Goal: Information Seeking & Learning: Learn about a topic

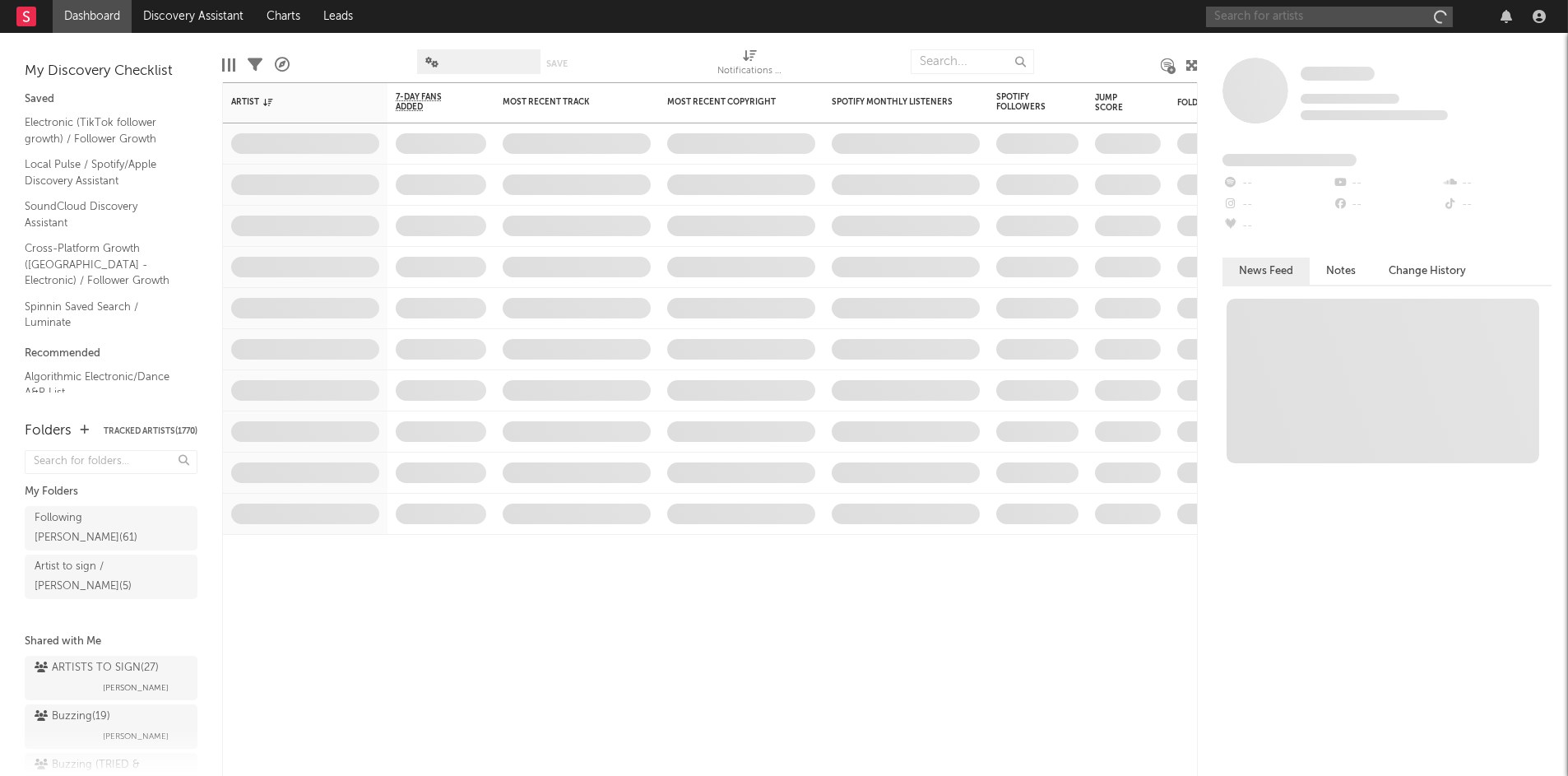
click at [1362, 19] on input "text" at bounding box center [1329, 17] width 247 height 20
type input "m"
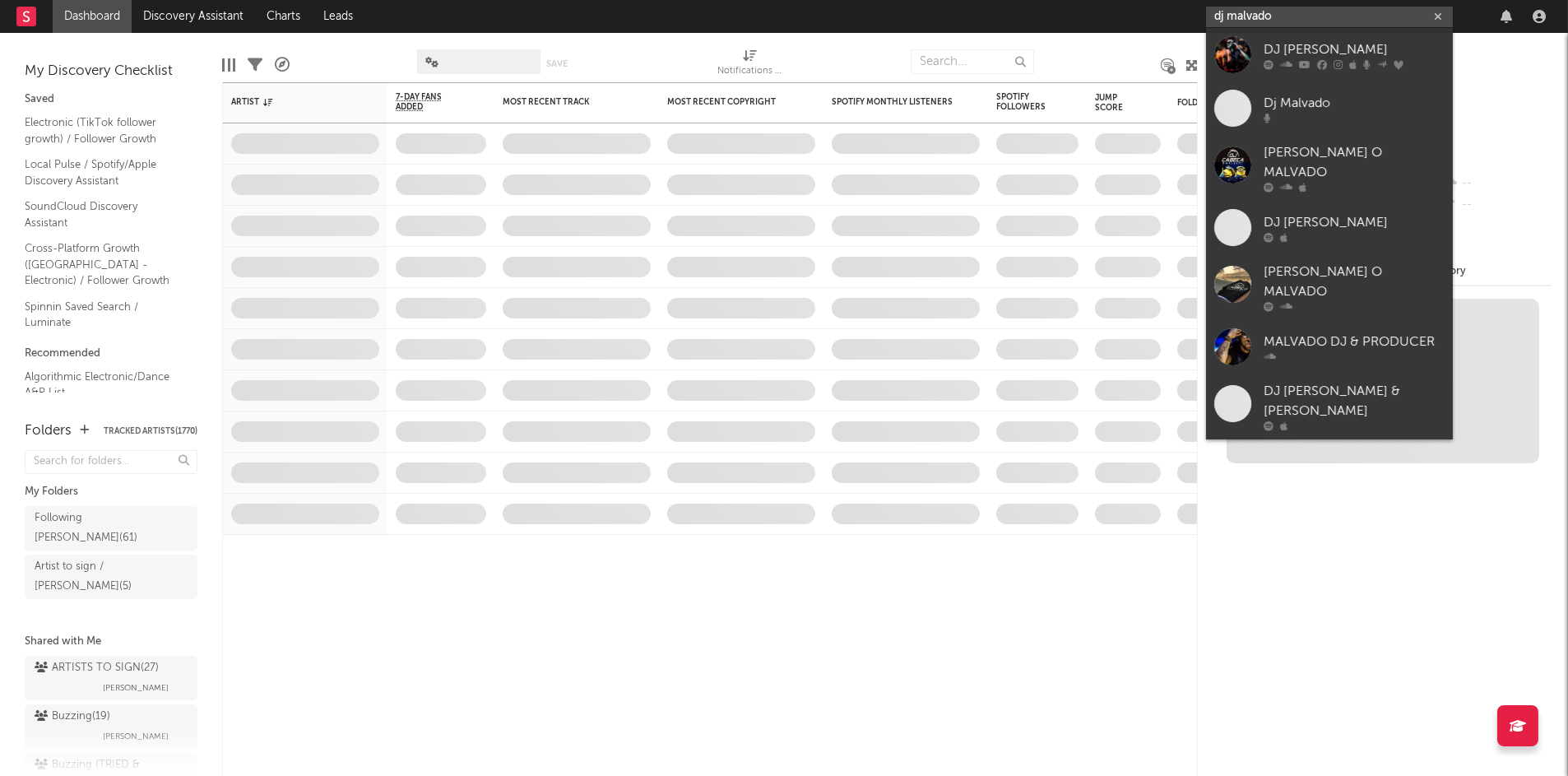
type input "dj malvado"
click at [1327, 54] on div "DJ Malvado" at bounding box center [1354, 49] width 181 height 19
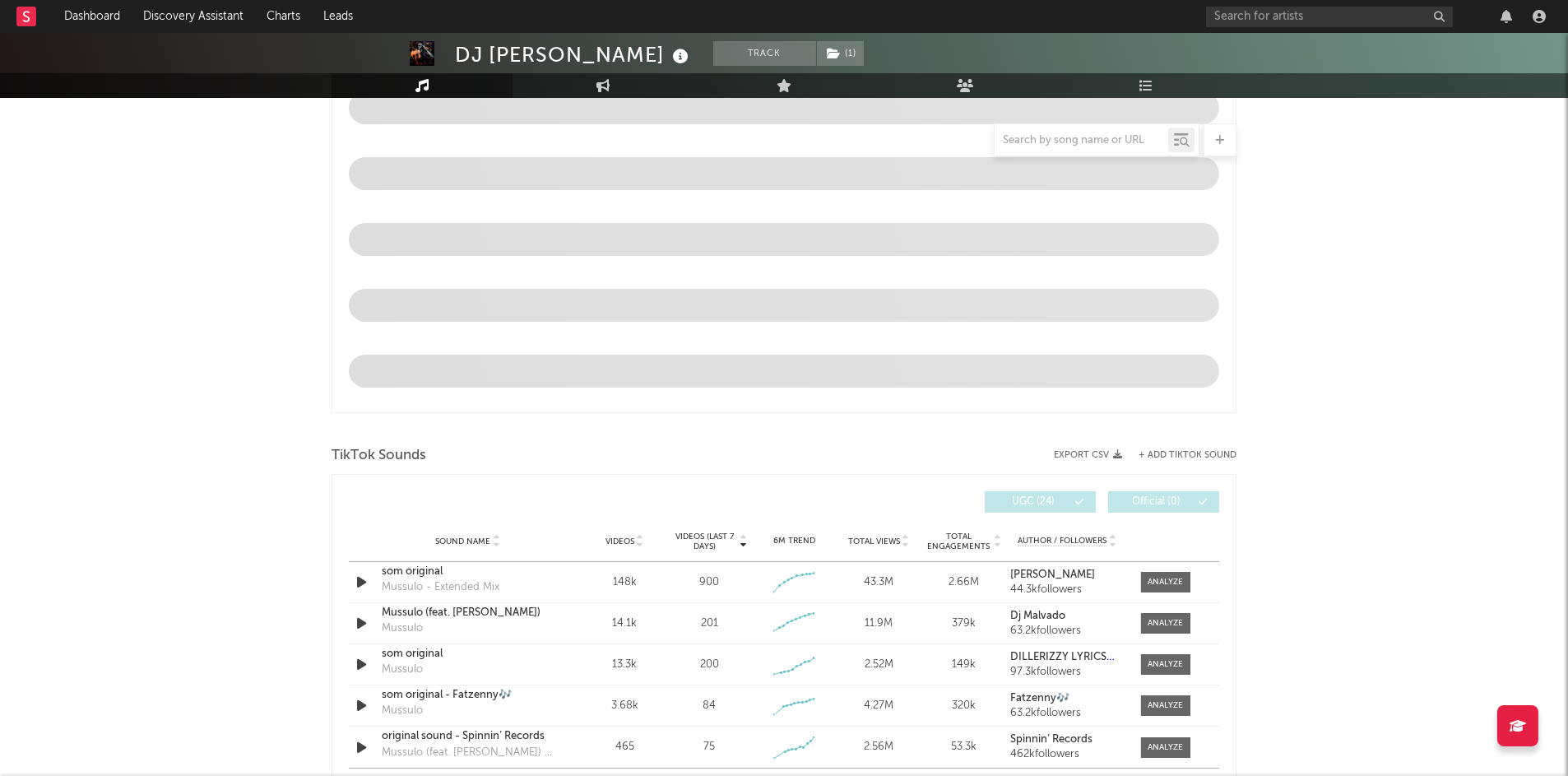
select select "6m"
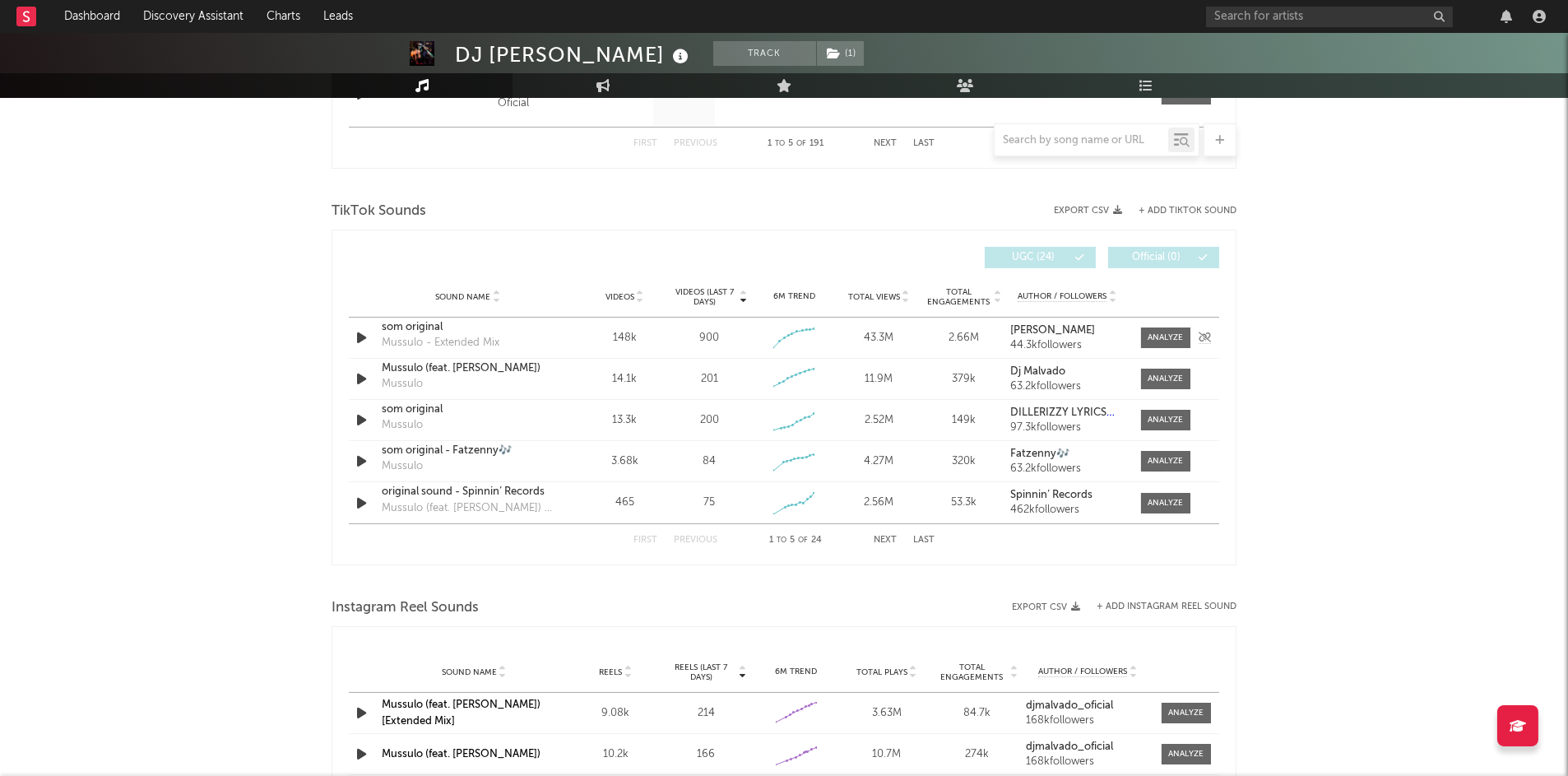
scroll to position [1028, 0]
click at [1170, 329] on div at bounding box center [1166, 334] width 35 height 12
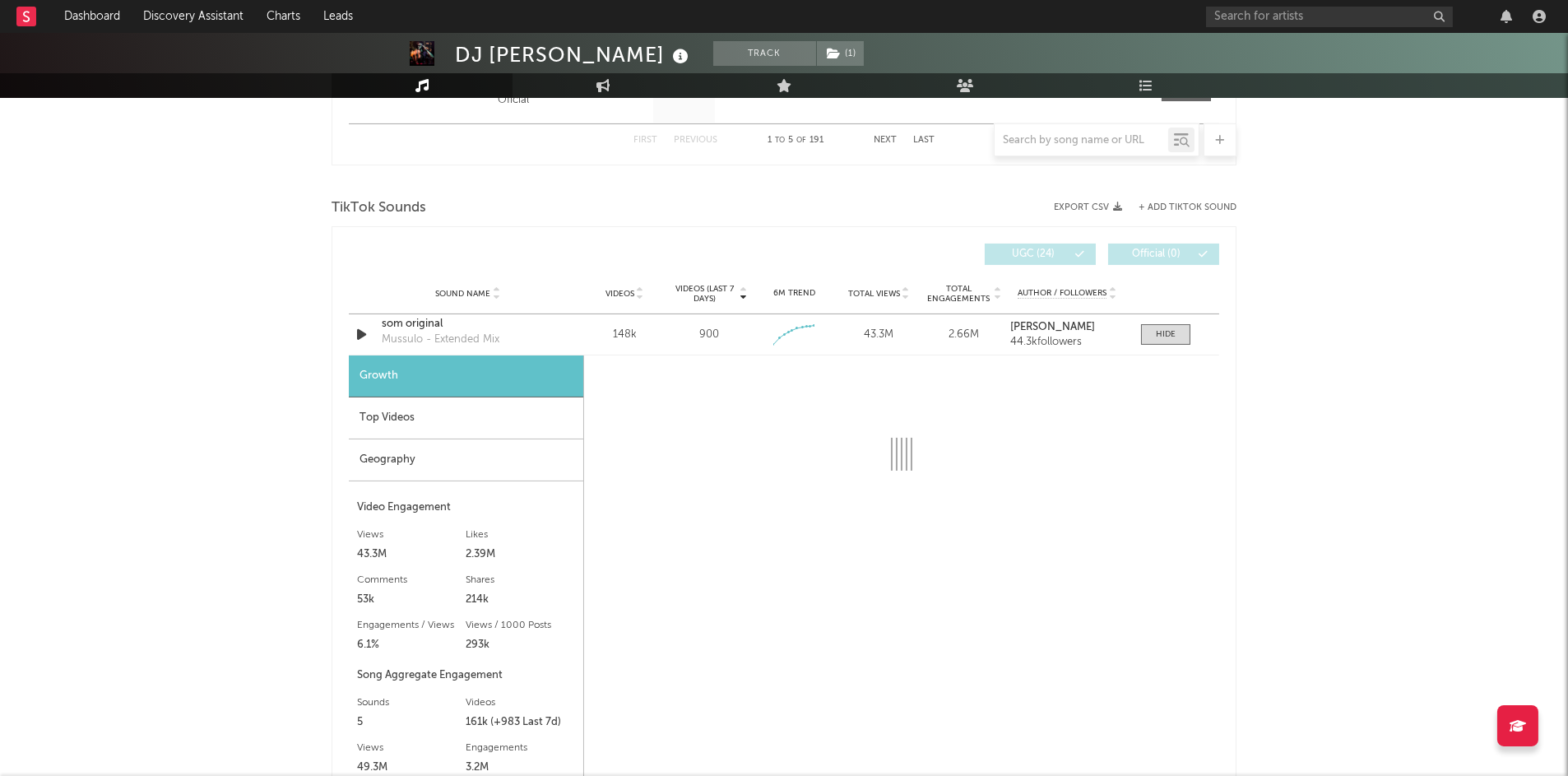
click at [445, 439] on div "Geography" at bounding box center [466, 459] width 235 height 42
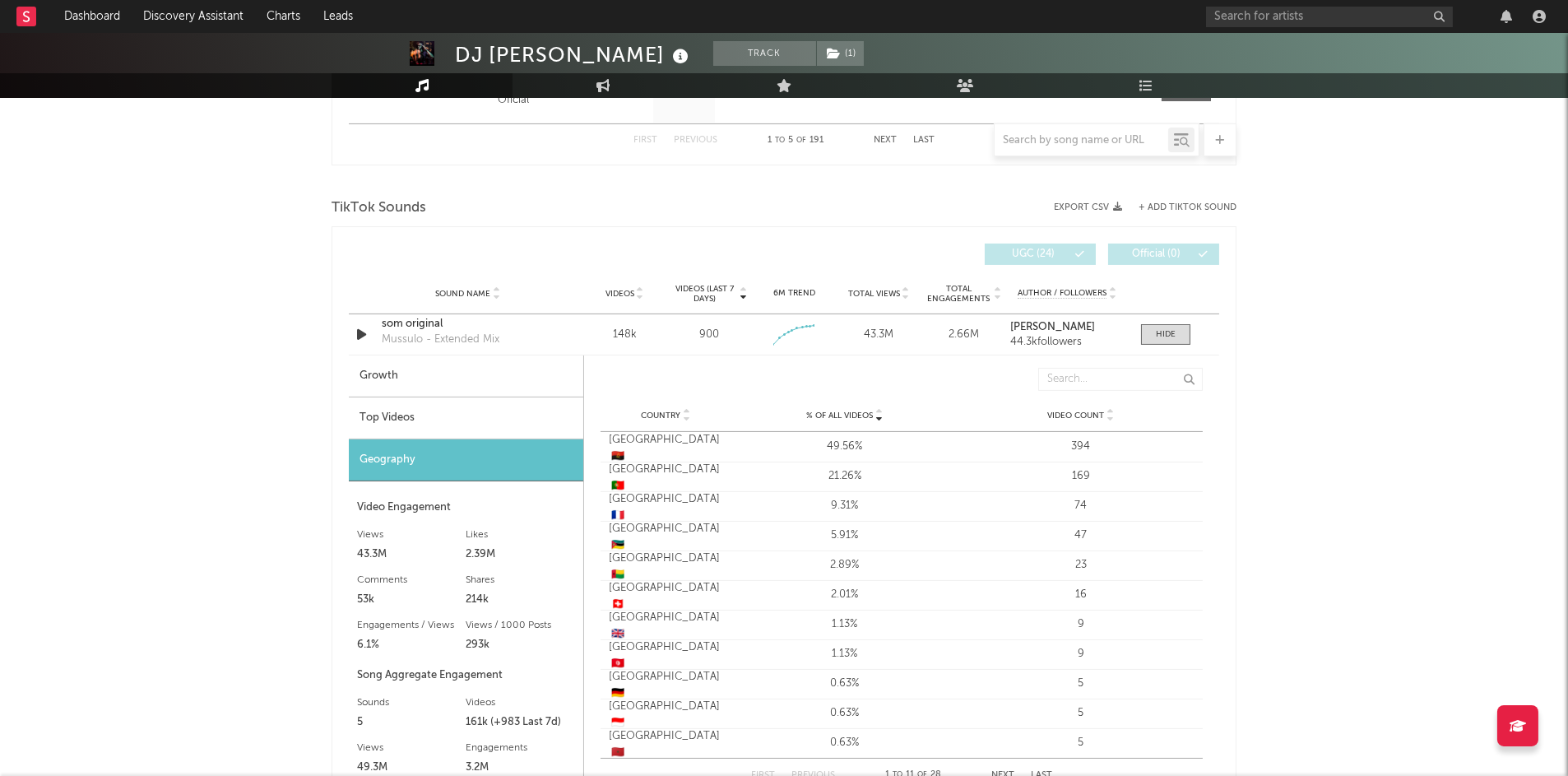
click at [445, 422] on div "Top Videos" at bounding box center [466, 418] width 235 height 42
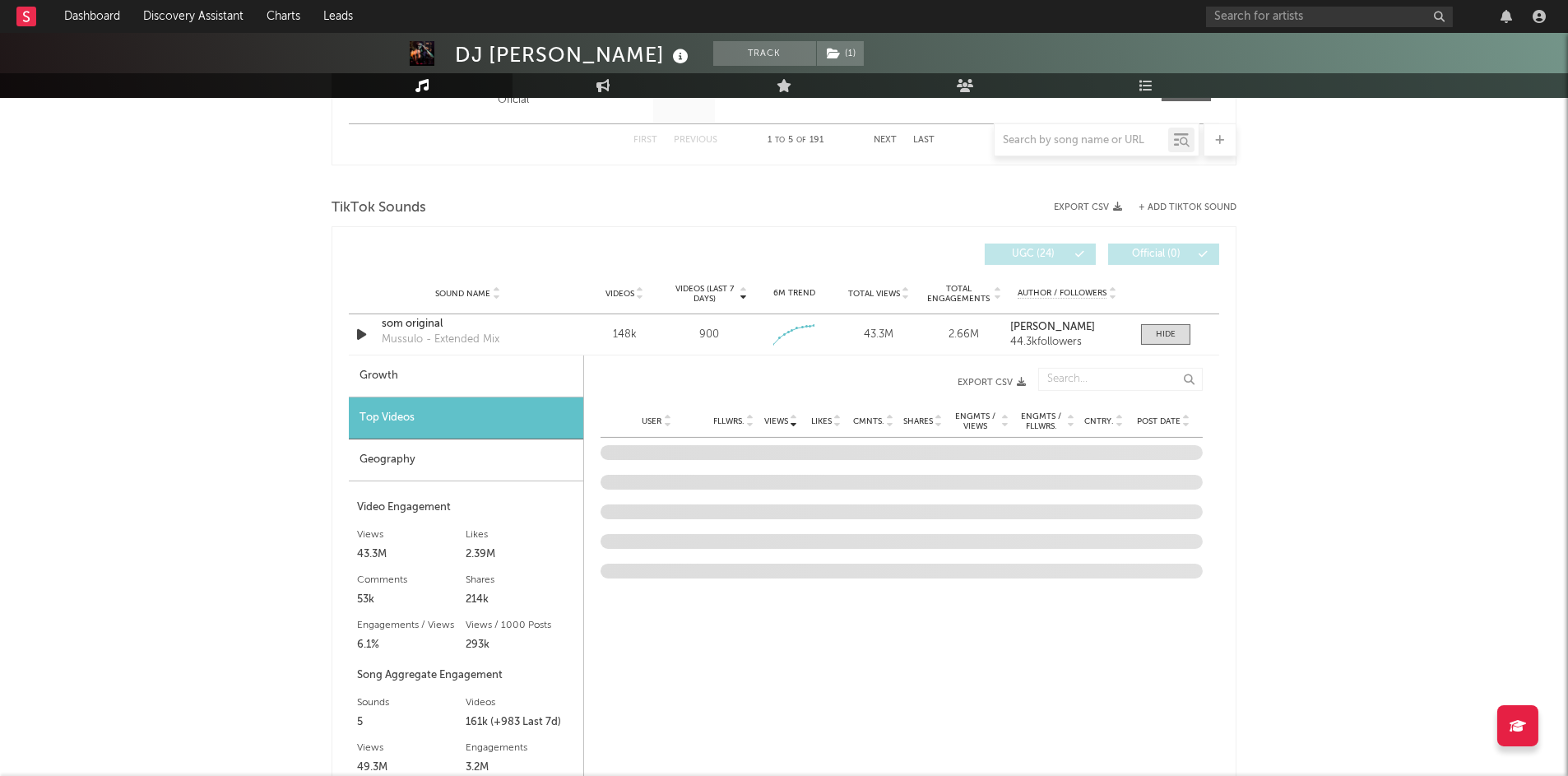
click at [1153, 416] on span "Post Date" at bounding box center [1159, 420] width 44 height 10
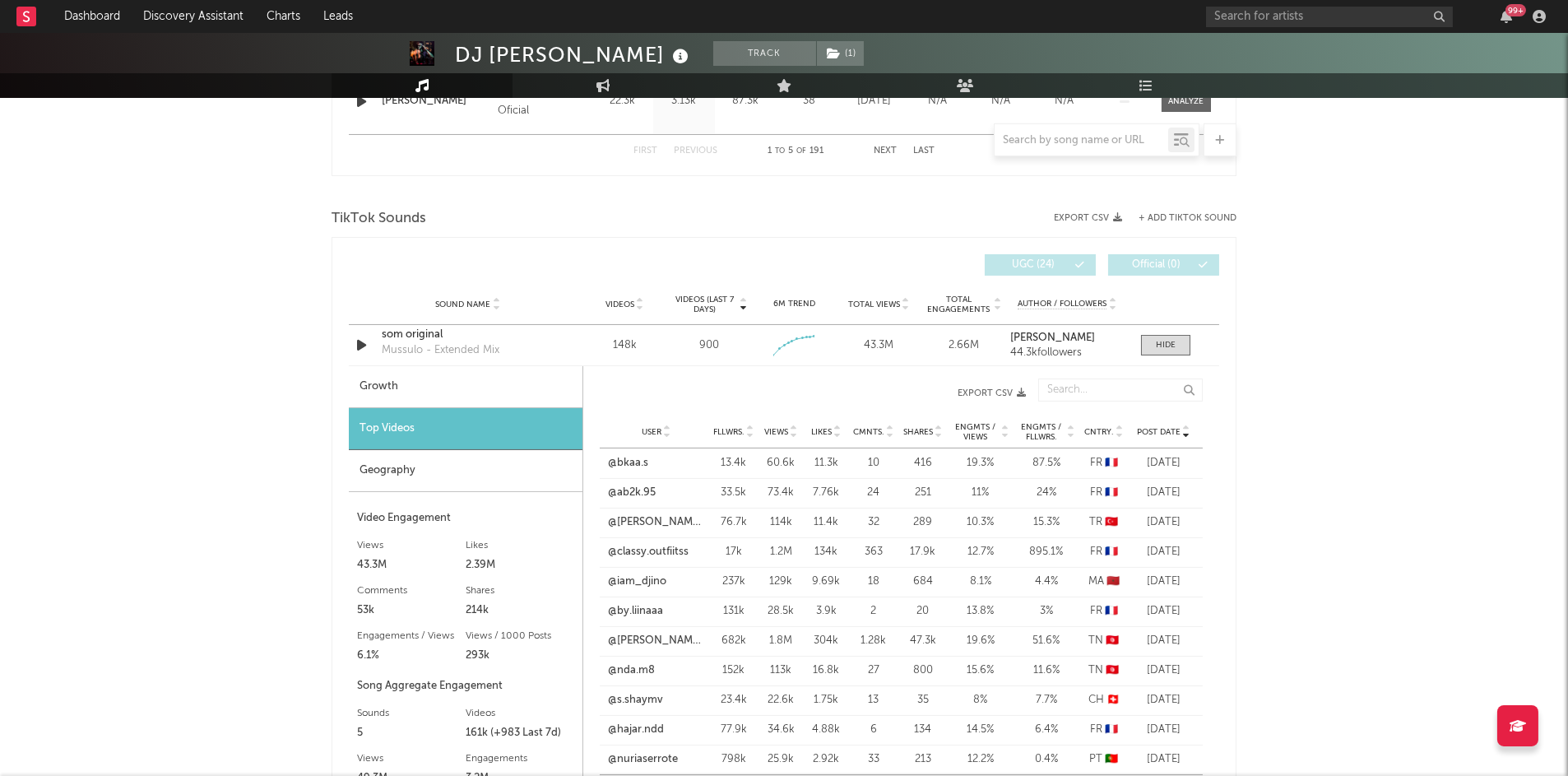
scroll to position [1016, 0]
click at [667, 550] on link "@classy.outfiitss" at bounding box center [648, 552] width 81 height 17
click at [643, 487] on link "@ab2k.95" at bounding box center [631, 493] width 47 height 17
click at [627, 457] on link "@bkaa.s" at bounding box center [628, 463] width 40 height 17
click at [1173, 348] on span at bounding box center [1165, 345] width 49 height 20
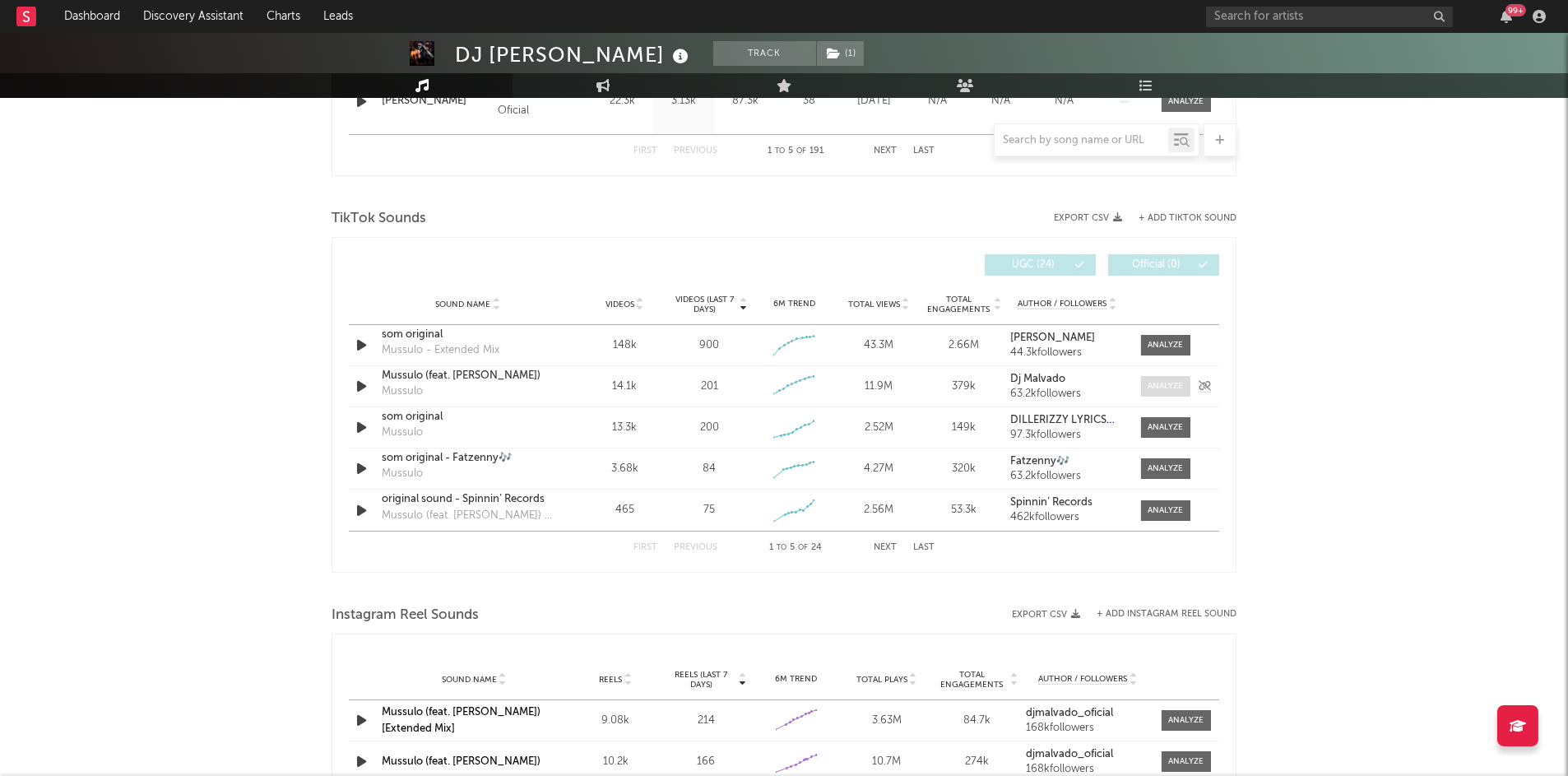
click at [1148, 383] on div at bounding box center [1166, 385] width 35 height 12
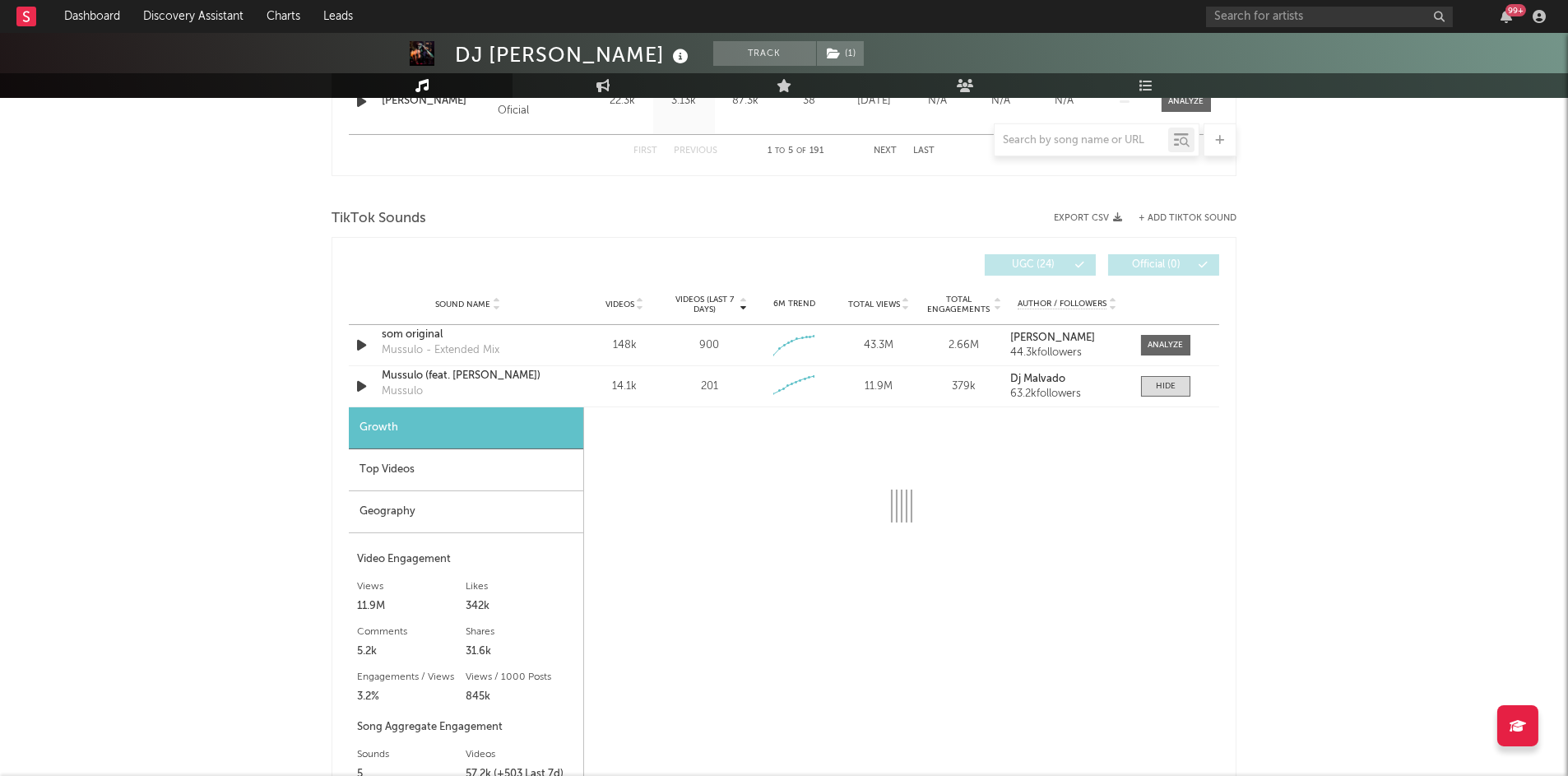
click at [380, 463] on div "Top Videos" at bounding box center [466, 470] width 235 height 42
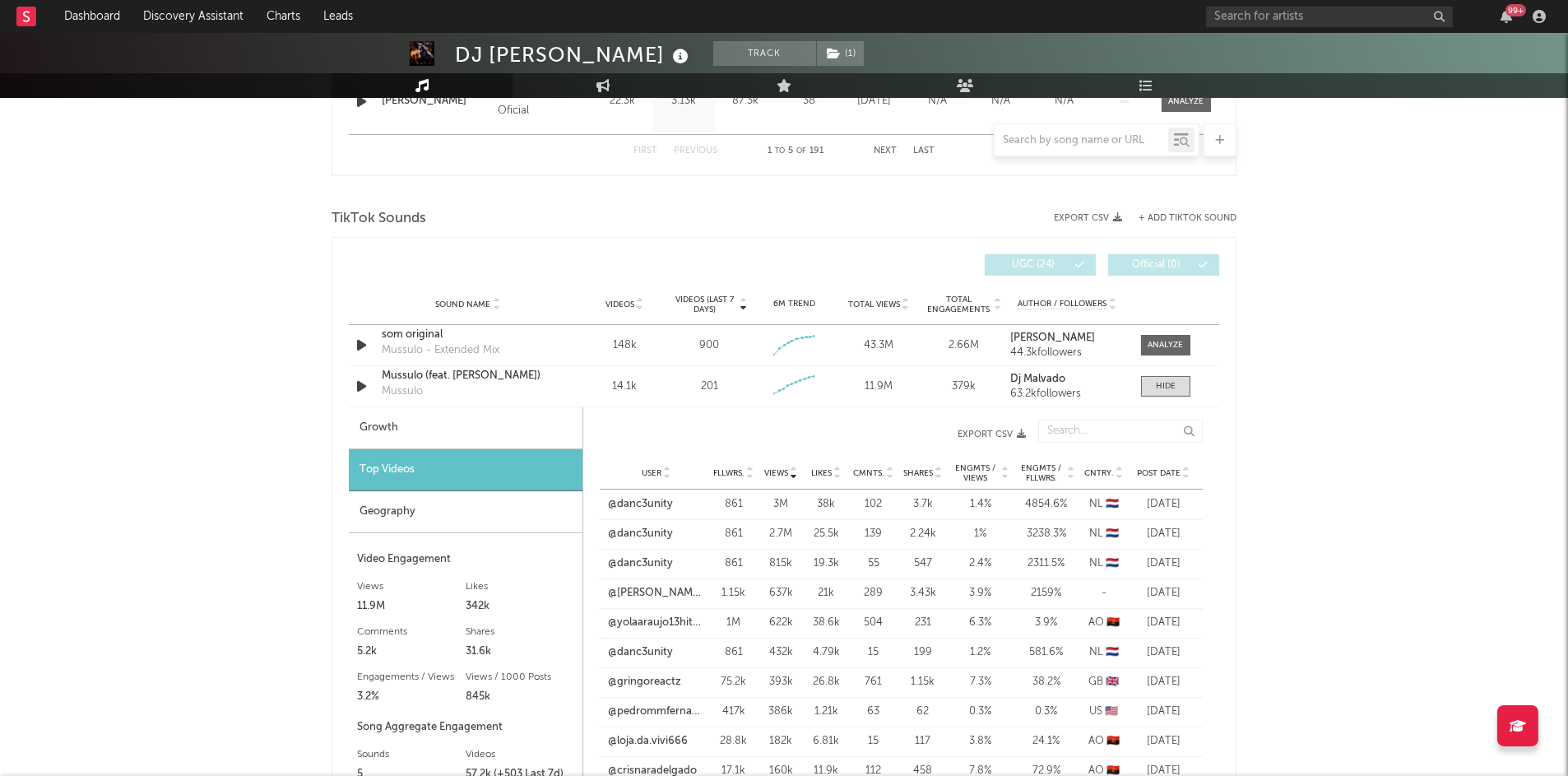
click at [1164, 471] on span "Post Date" at bounding box center [1159, 472] width 44 height 10
drag, startPoint x: 647, startPoint y: 495, endPoint x: 645, endPoint y: 512, distance: 17.1
click at [647, 496] on link "@influsworld" at bounding box center [641, 504] width 64 height 17
click at [645, 525] on link "@blackyakouza" at bounding box center [647, 534] width 77 height 17
drag, startPoint x: 1162, startPoint y: 383, endPoint x: 1152, endPoint y: 384, distance: 10.0
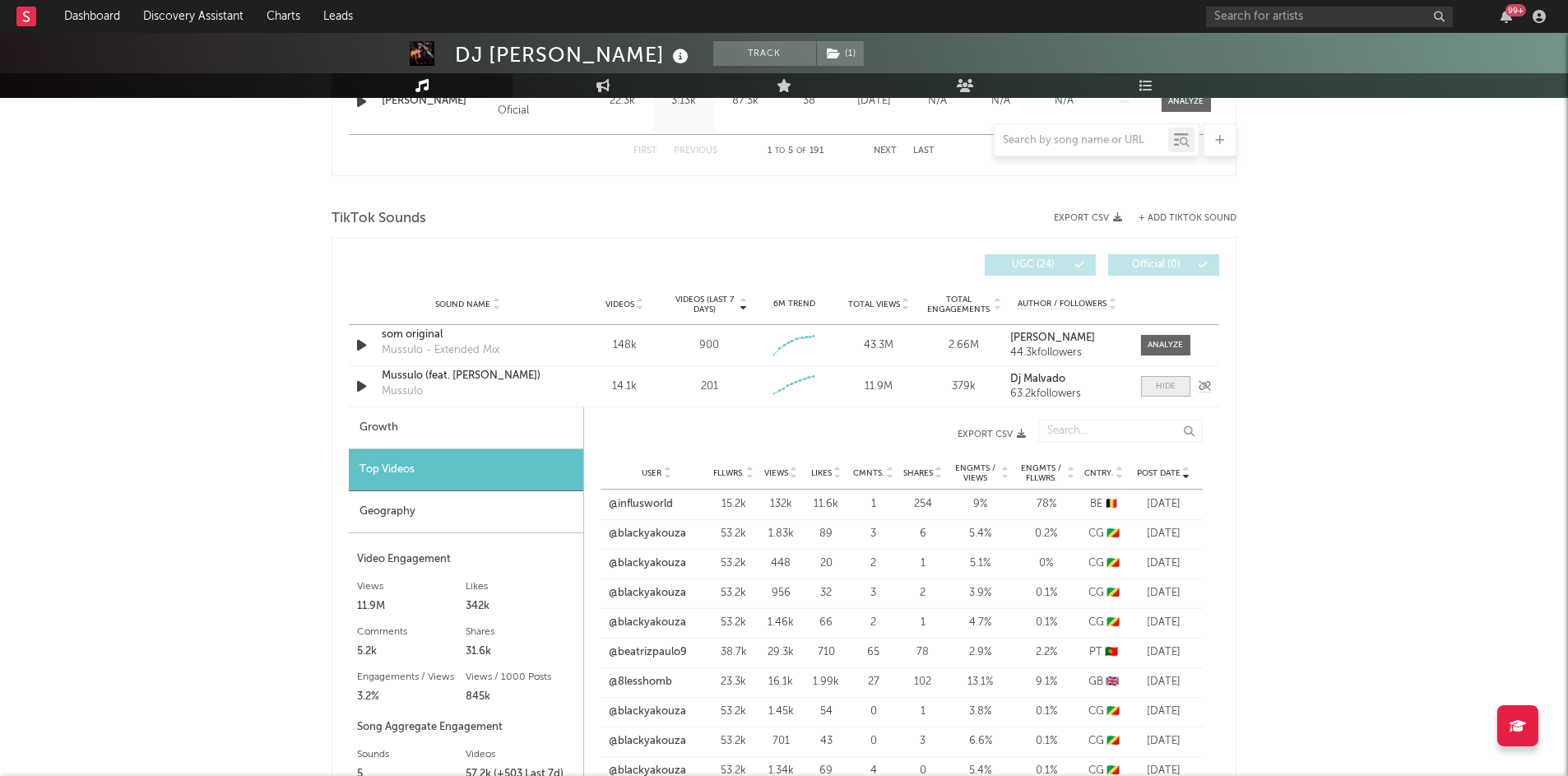
click at [1160, 383] on div at bounding box center [1165, 385] width 19 height 12
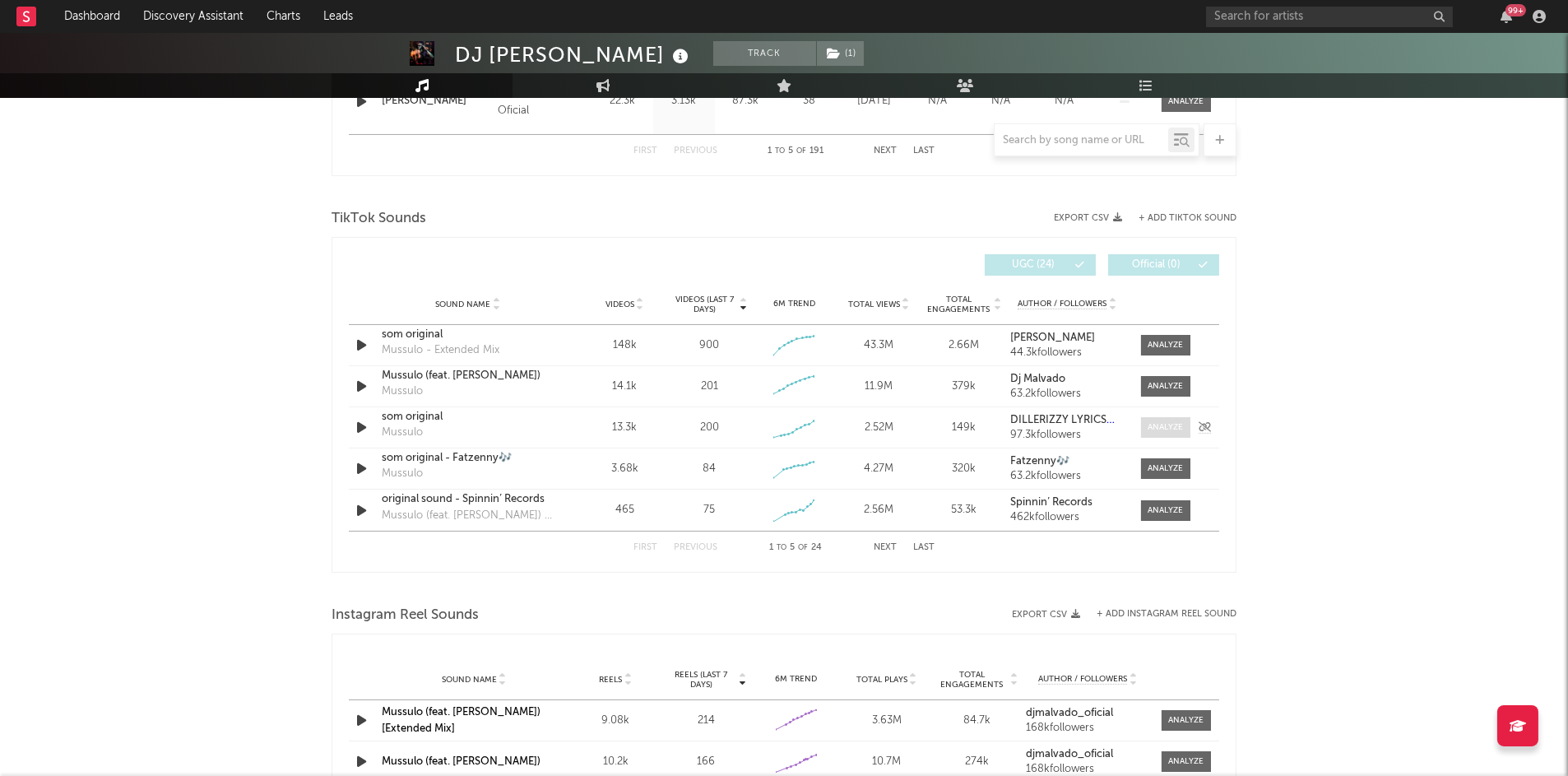
click at [1157, 425] on div at bounding box center [1166, 427] width 35 height 12
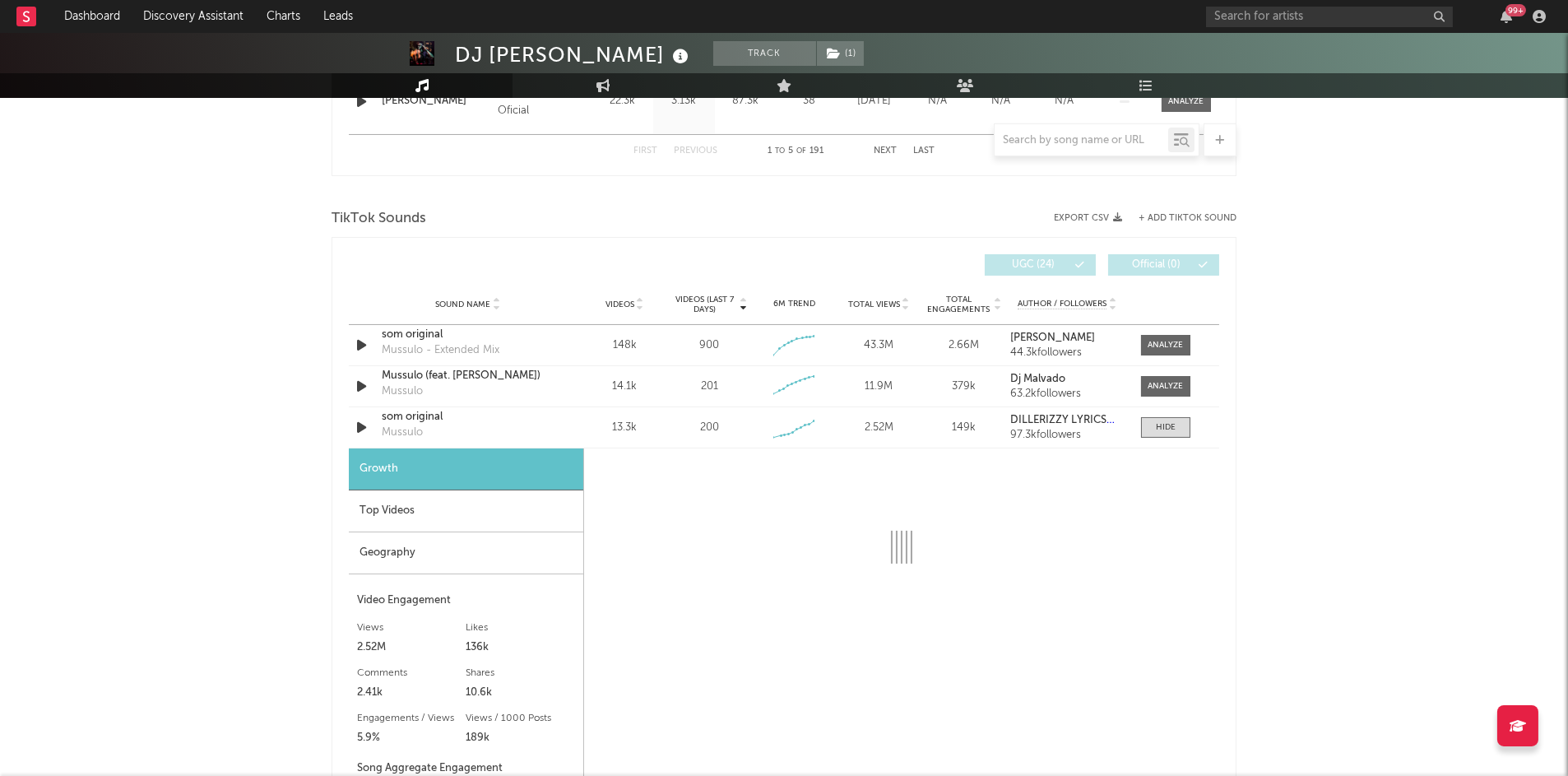
click at [437, 461] on div "Growth" at bounding box center [466, 469] width 235 height 42
click at [447, 490] on div "Top Videos" at bounding box center [466, 511] width 235 height 42
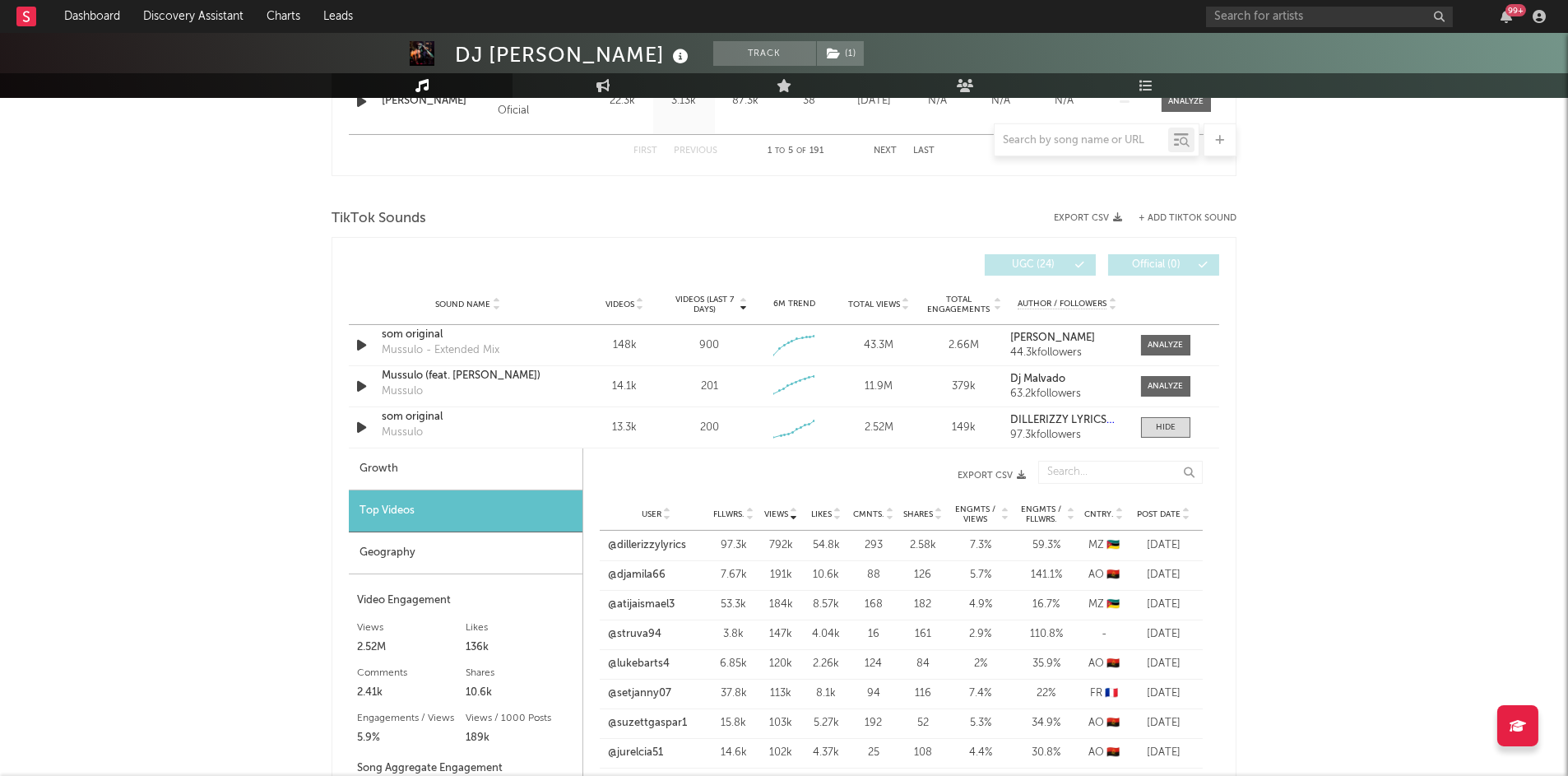
click at [1168, 508] on div "Post Date" at bounding box center [1163, 513] width 61 height 12
click at [1175, 434] on div "Sound Name som original Mussulo Videos 13.3k Videos (last 7 days) 200 Weekly Gr…" at bounding box center [784, 427] width 871 height 40
click at [1176, 431] on span at bounding box center [1165, 427] width 49 height 20
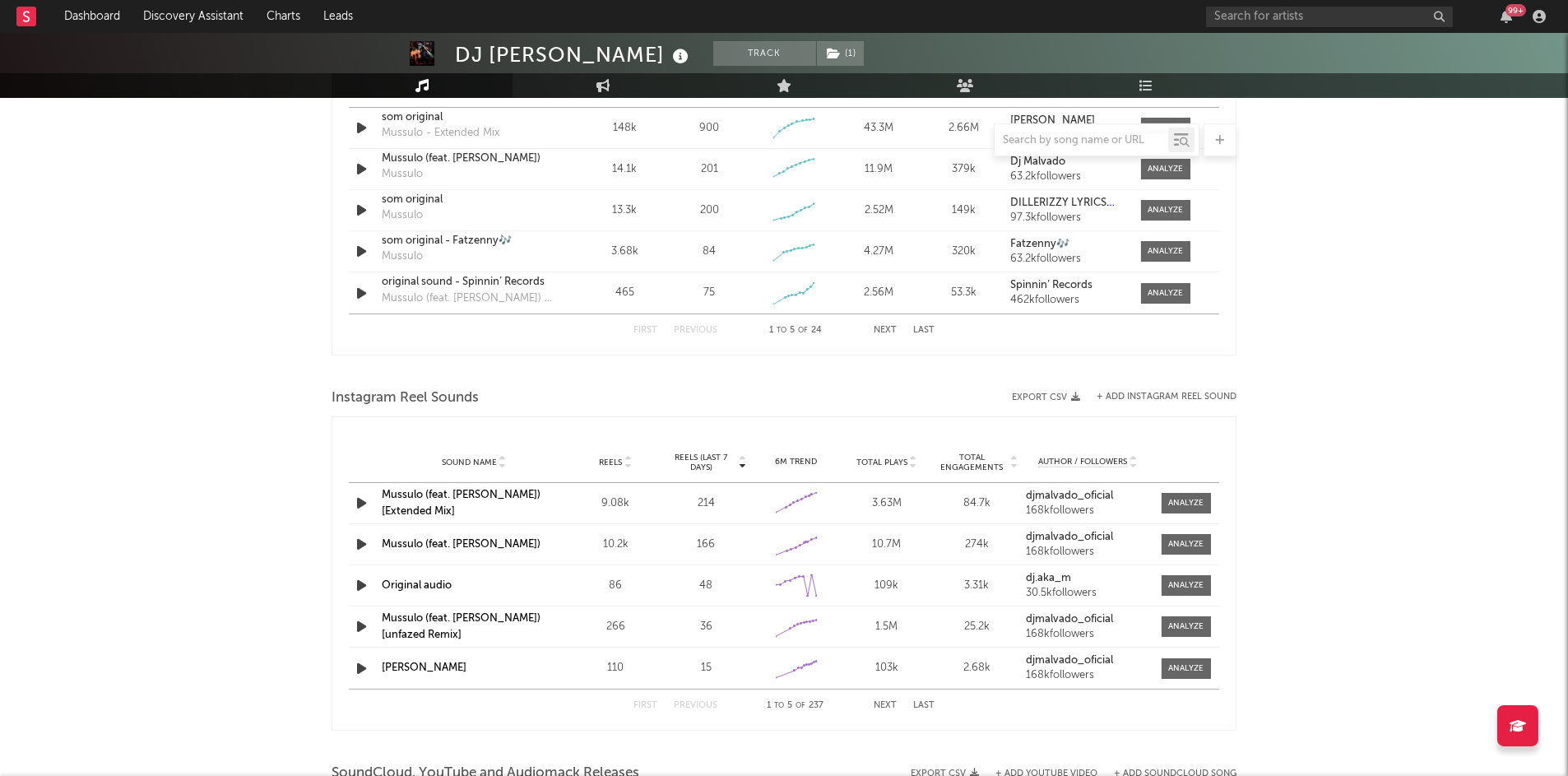
scroll to position [1253, 0]
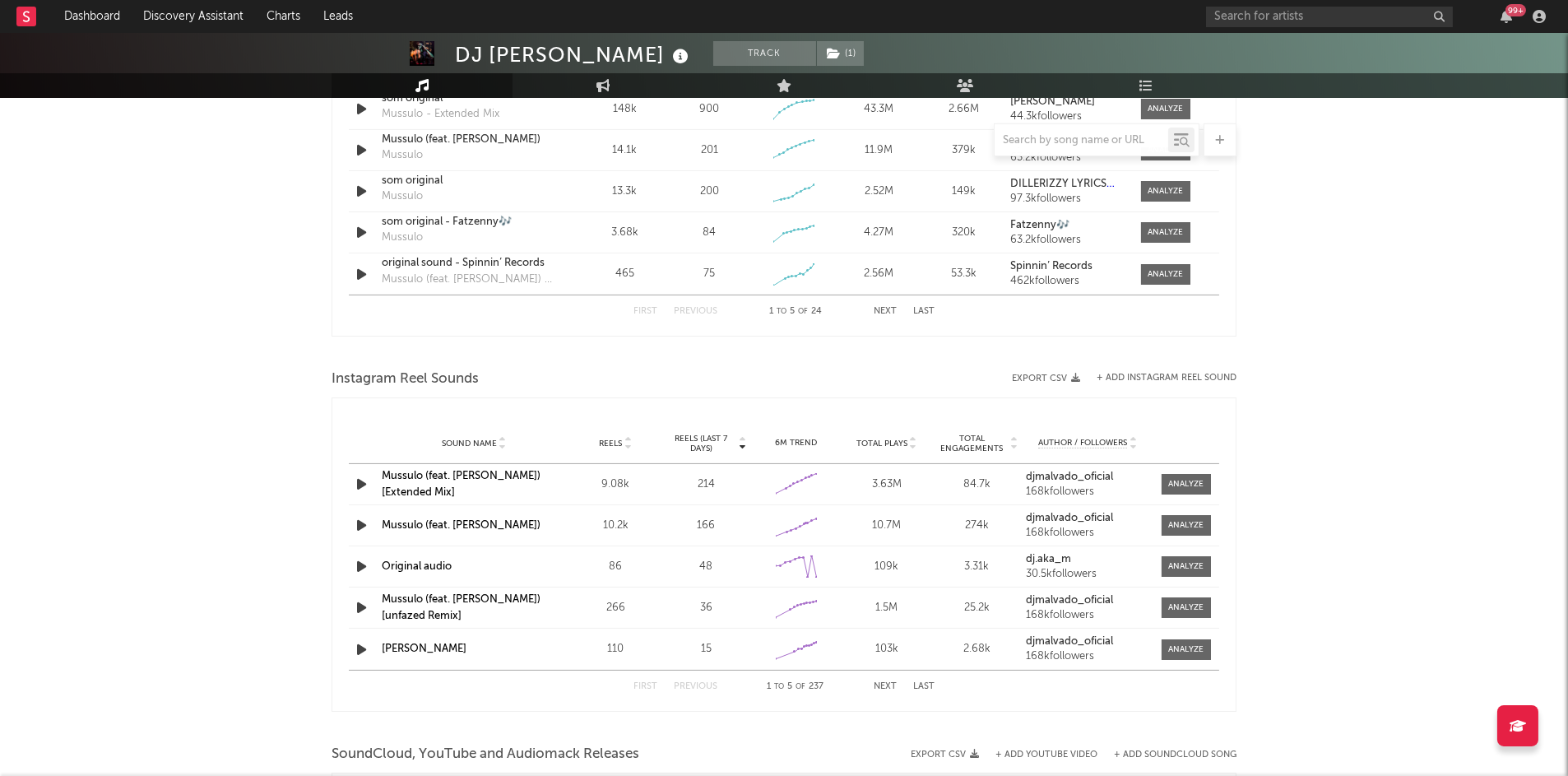
click at [511, 485] on div "Mussulo (feat. Doddy) [Extended Mix]" at bounding box center [473, 484] width 185 height 32
click at [449, 511] on div "Sound Name Mussulo (feat. Doddy) Reels 10.2k Reels (last 7 days) 166 6M Trend C…" at bounding box center [784, 524] width 871 height 40
click at [450, 472] on div "Mussulo (feat. Doddy) [Extended Mix]" at bounding box center [473, 484] width 185 height 32
click at [449, 481] on link "Mussulo (feat. Doddy) [Extended Mix]" at bounding box center [460, 484] width 159 height 27
click at [451, 520] on link "Mussulo (feat. Doddy)" at bounding box center [460, 525] width 159 height 11
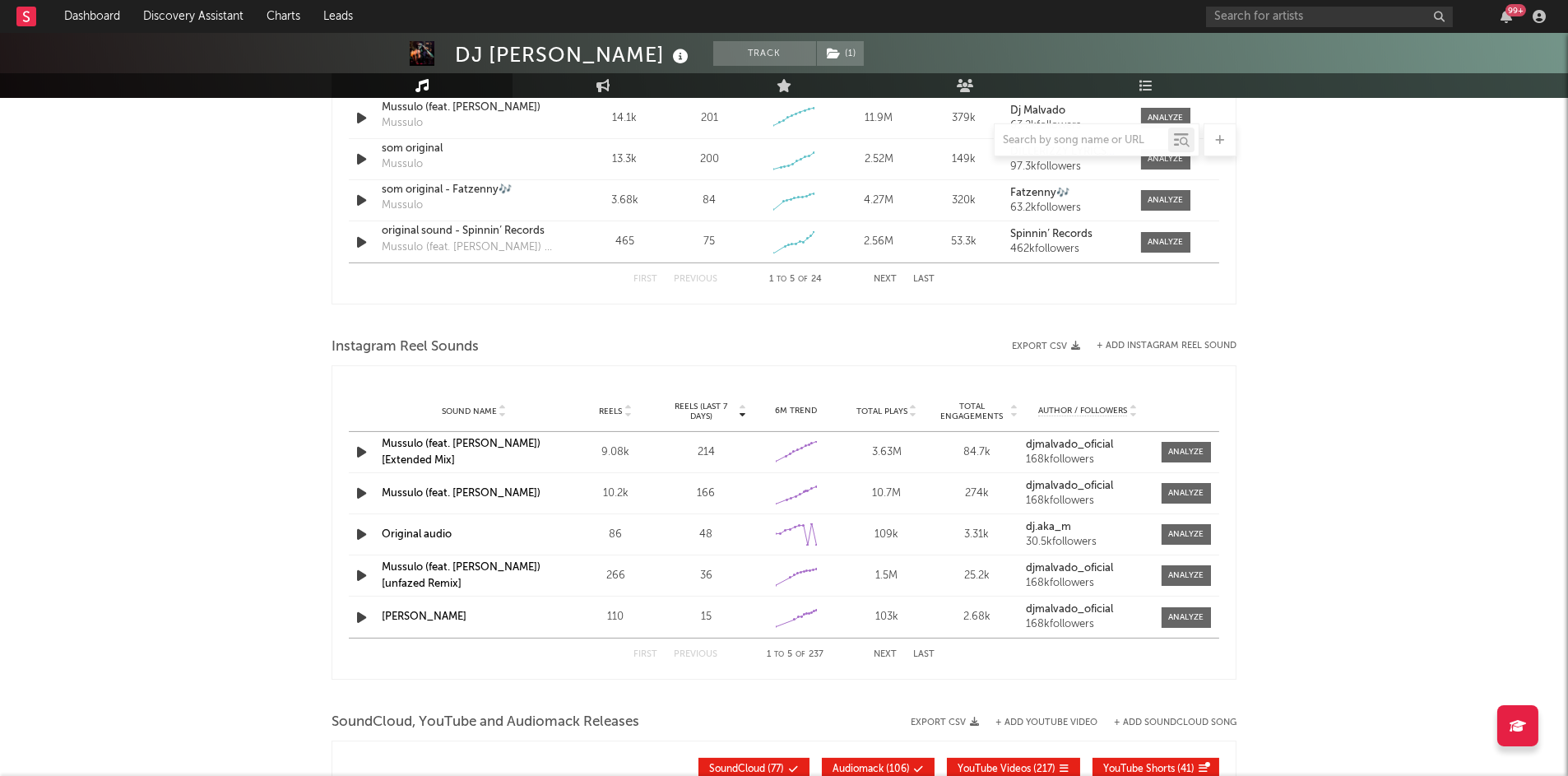
scroll to position [1287, 0]
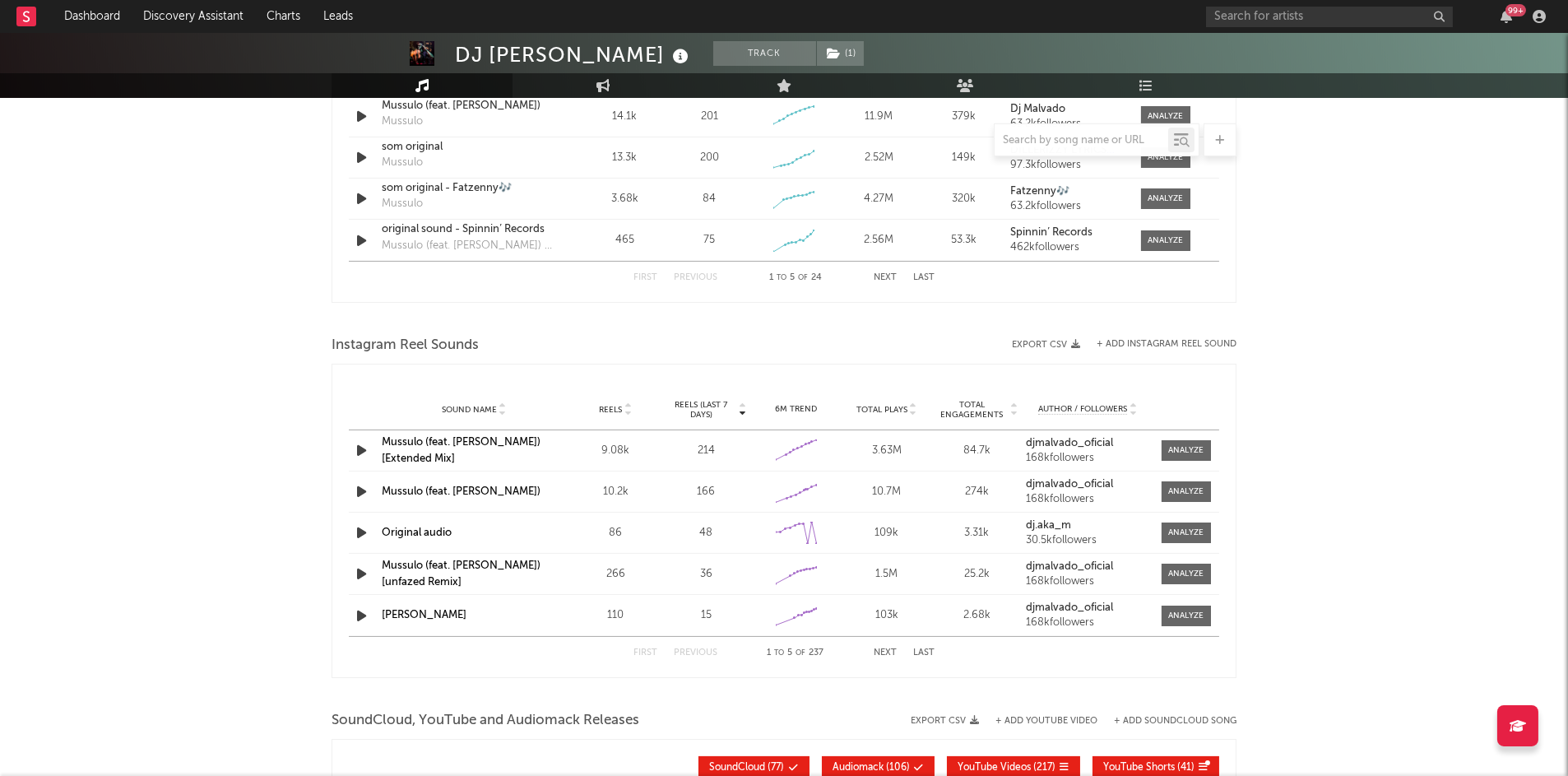
click at [489, 562] on link "Mussulo (feat. Doddy) [unfazed Remix]" at bounding box center [460, 574] width 159 height 27
click at [430, 527] on link "Original audio" at bounding box center [416, 533] width 70 height 11
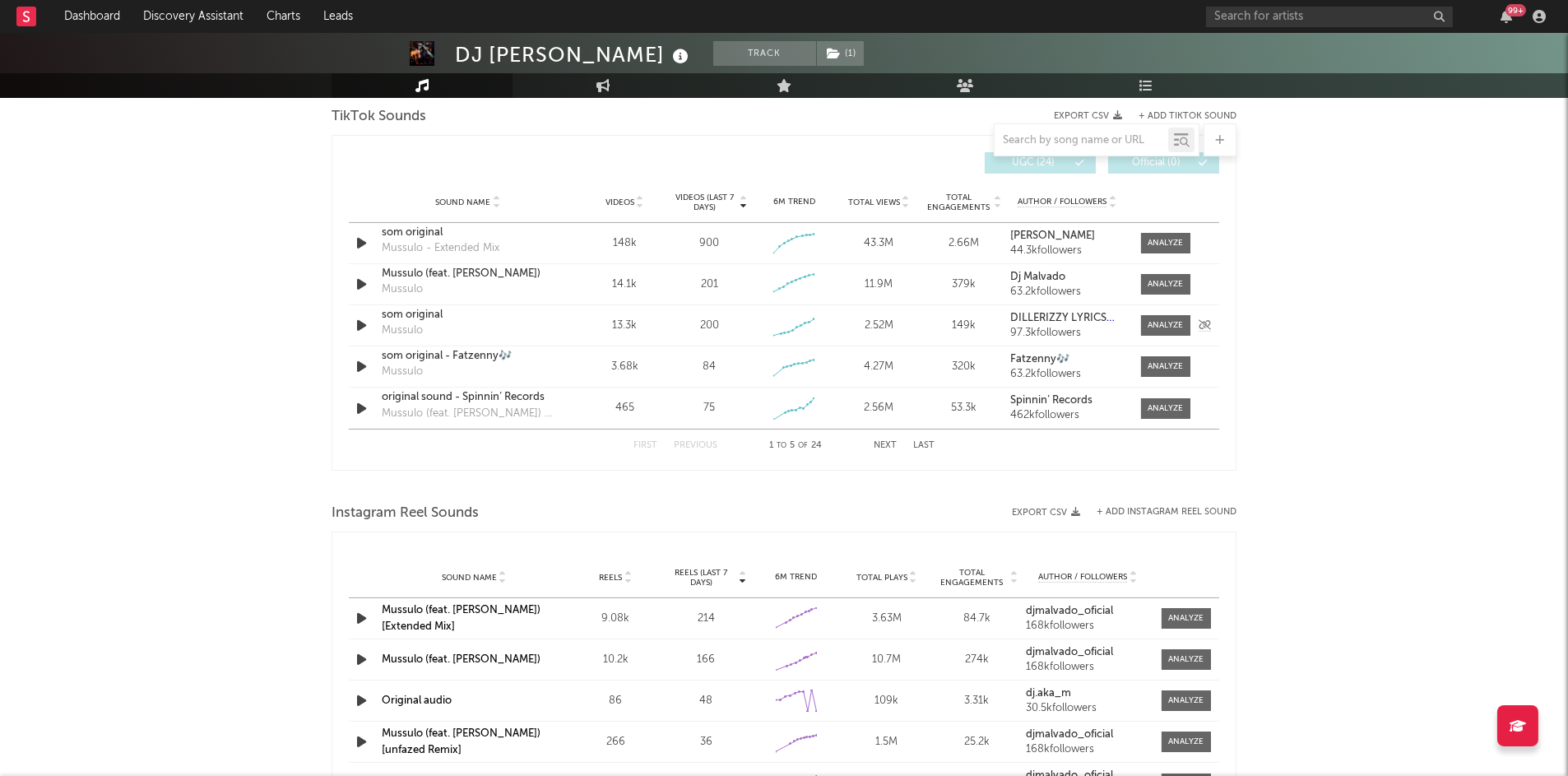
scroll to position [1118, 0]
drag, startPoint x: 511, startPoint y: 392, endPoint x: 719, endPoint y: 424, distance: 210.4
click at [516, 392] on div "original sound - Spinnin’ Records" at bounding box center [467, 398] width 172 height 17
click at [875, 444] on button "Next" at bounding box center [885, 446] width 23 height 9
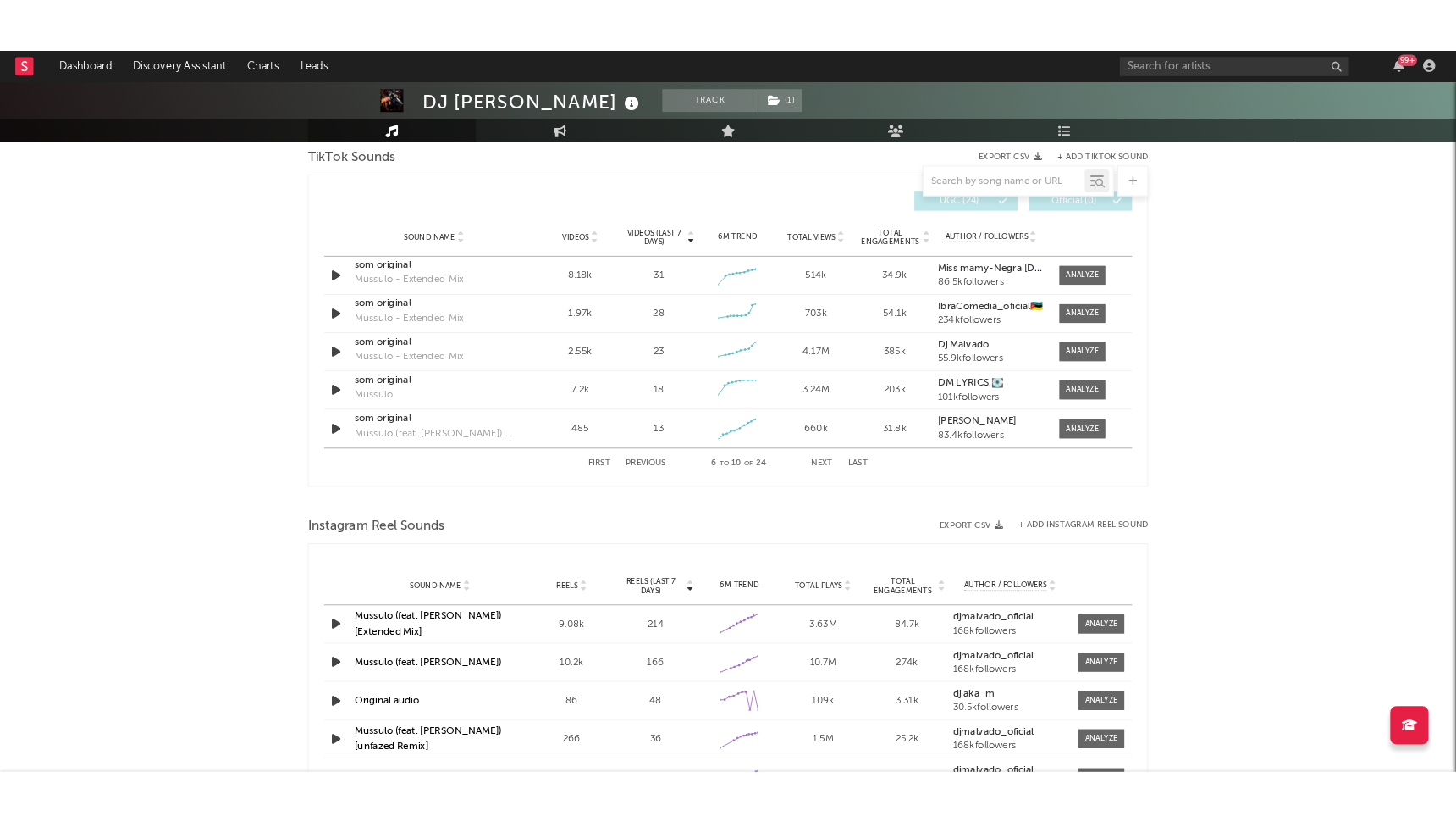
scroll to position [1156, 0]
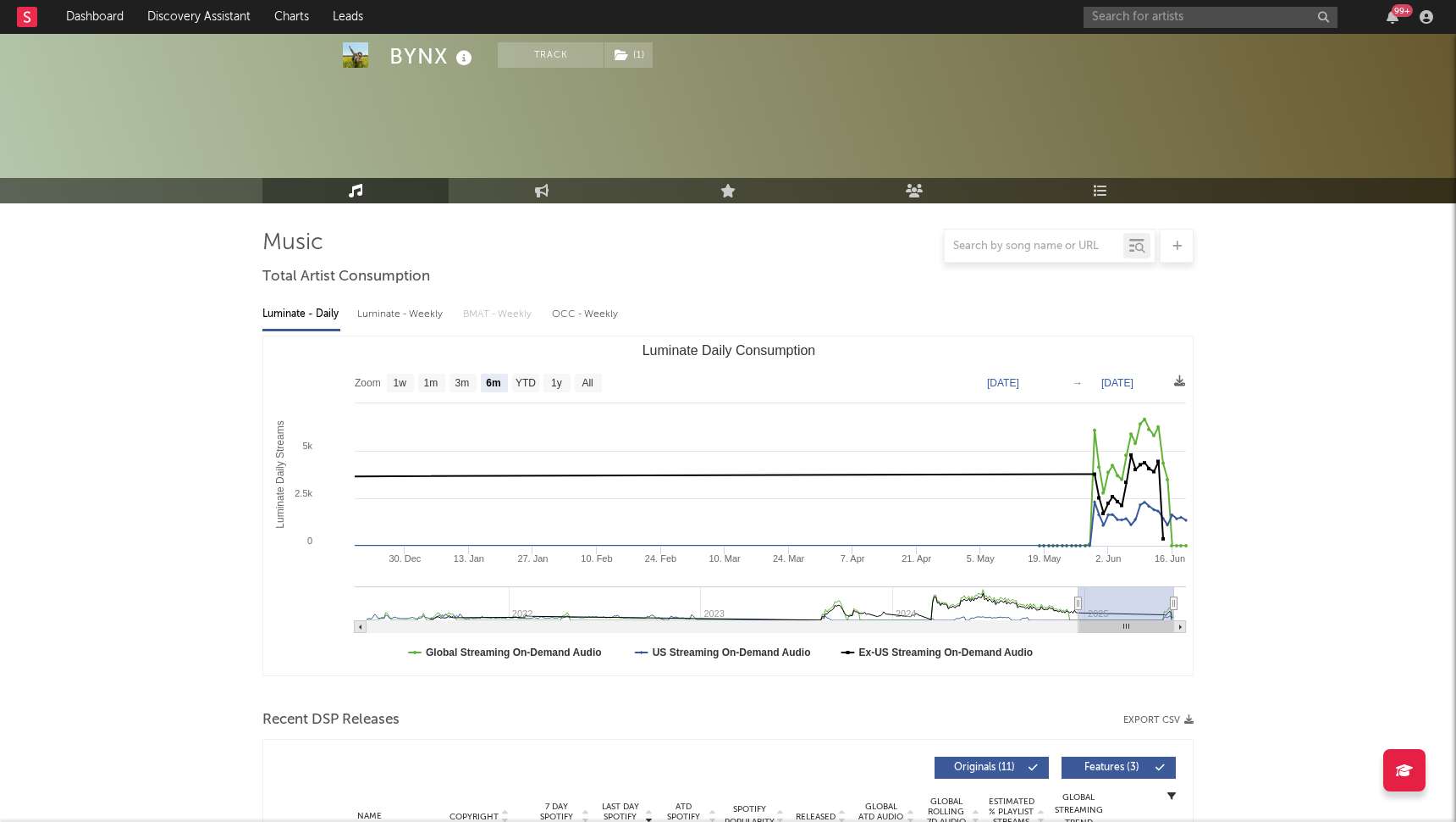
select select "6m"
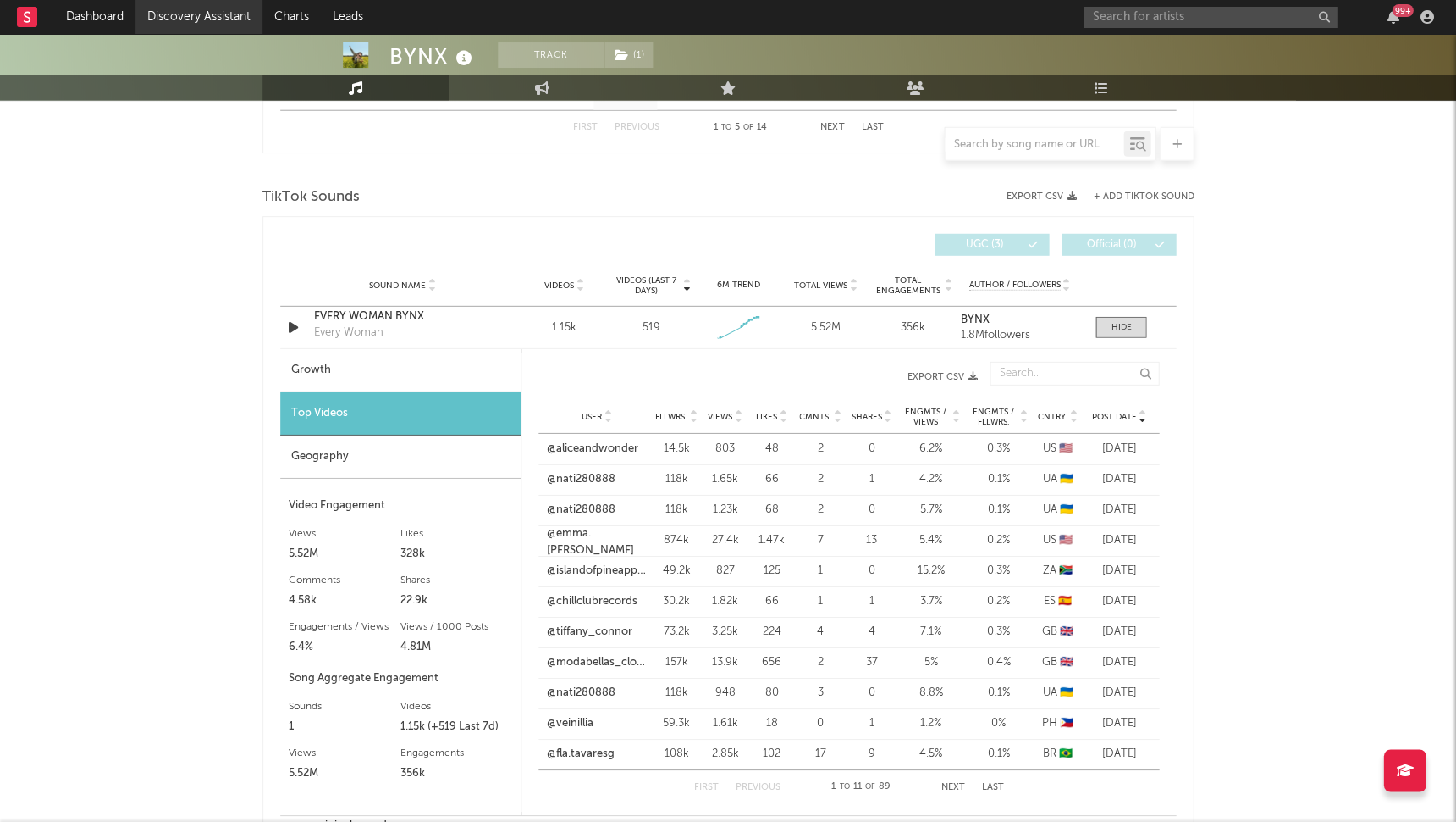
click at [193, 20] on link "Discovery Assistant" at bounding box center [199, 16] width 127 height 33
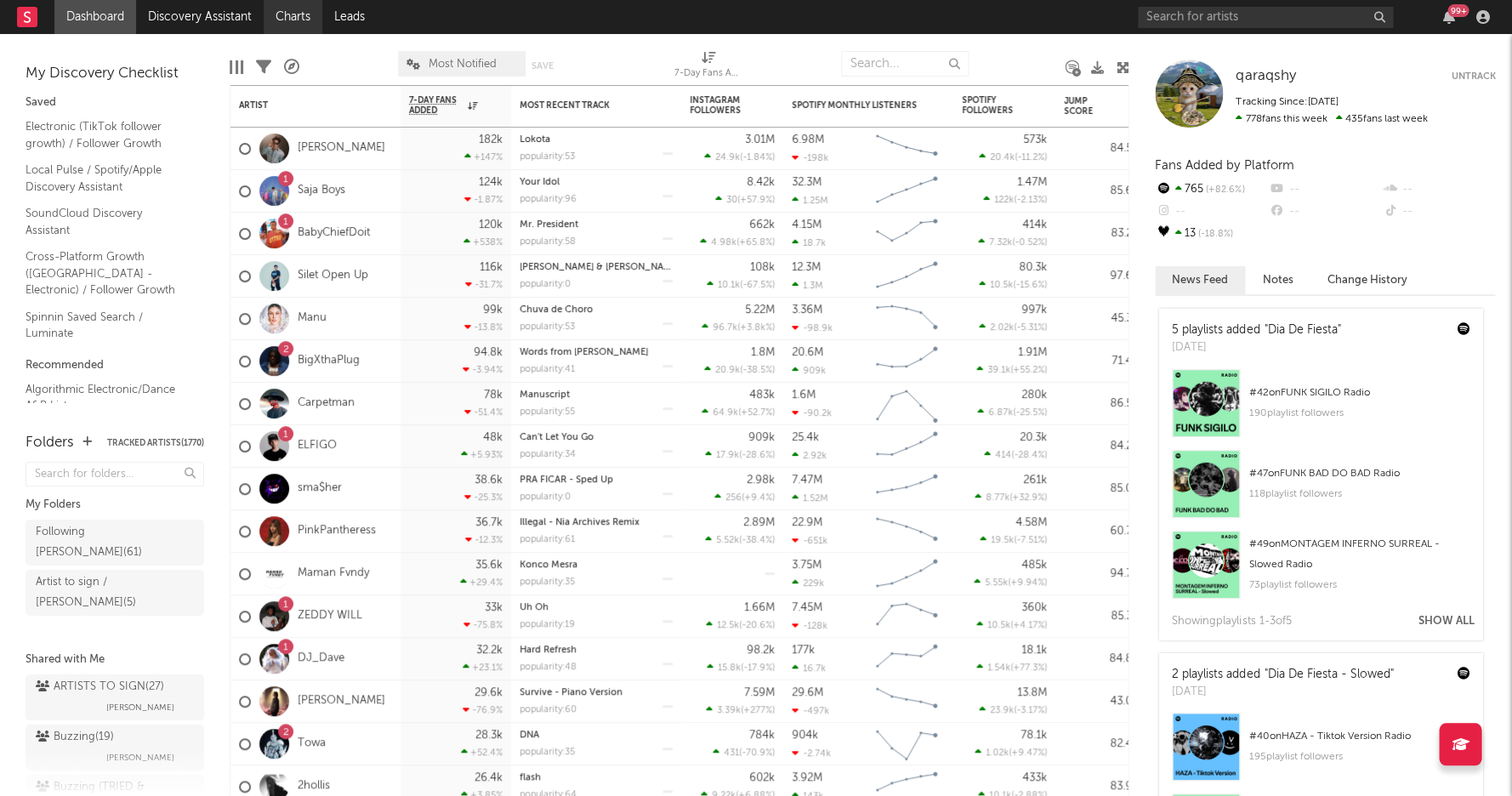
click at [288, 17] on link "Charts" at bounding box center [293, 16] width 59 height 34
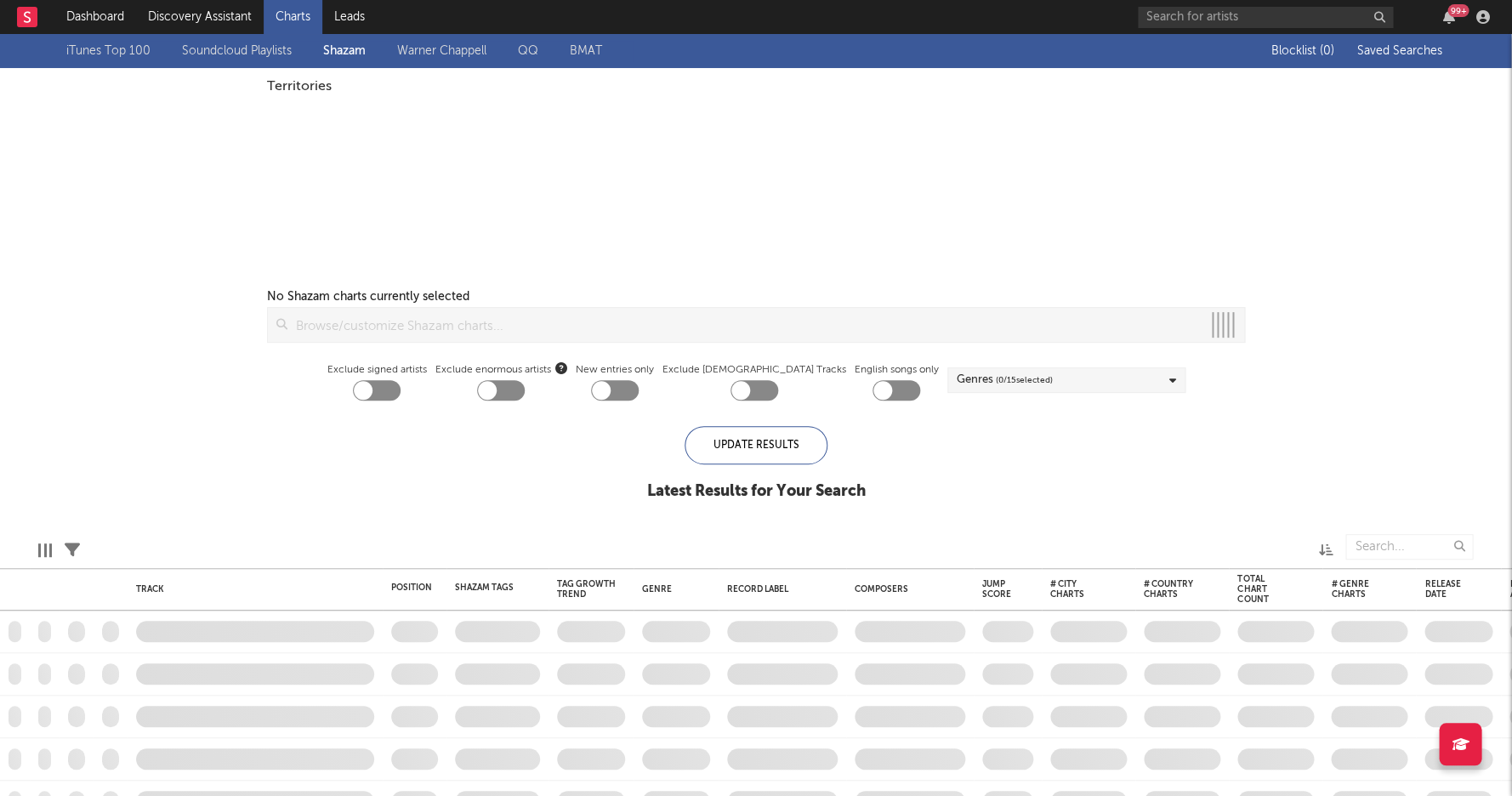
checkbox input "true"
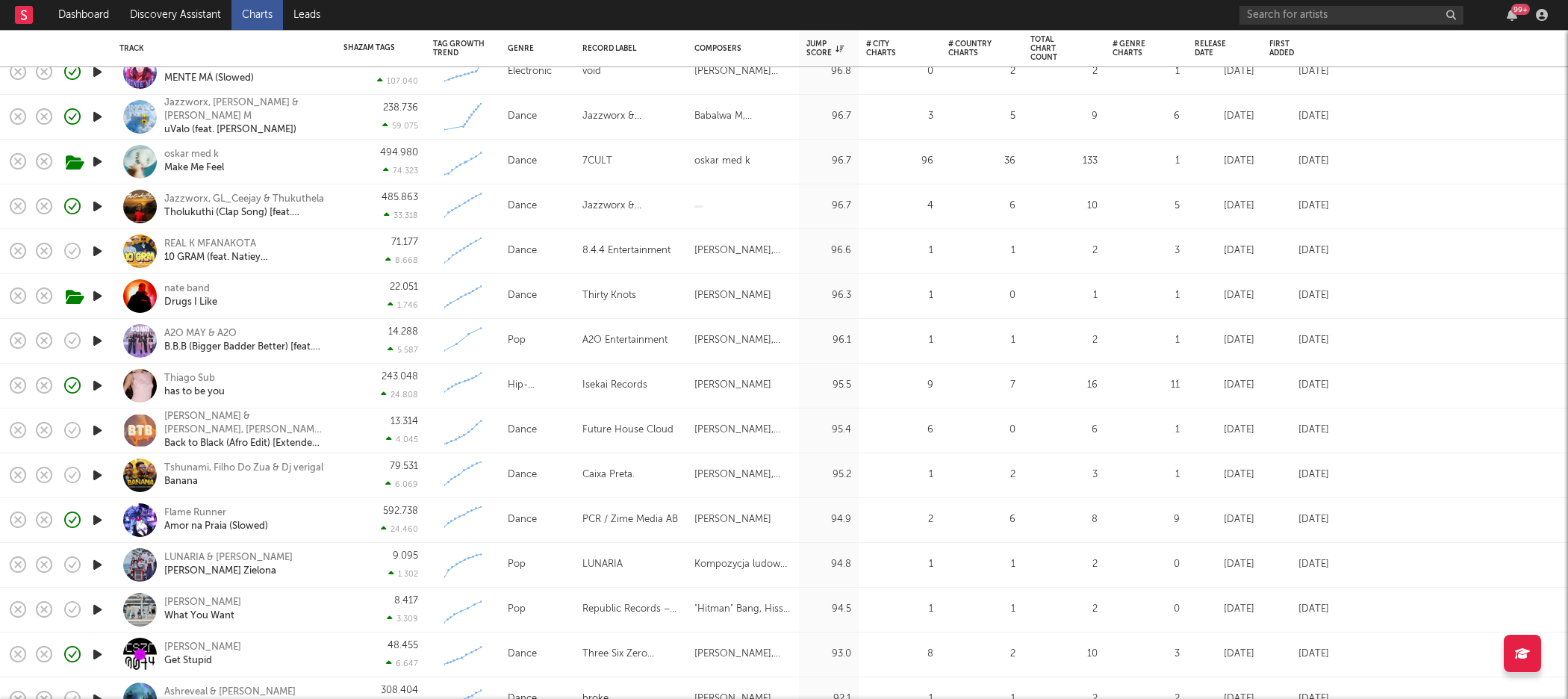
click at [87, 248] on div at bounding box center [96, 251] width 29 height 45
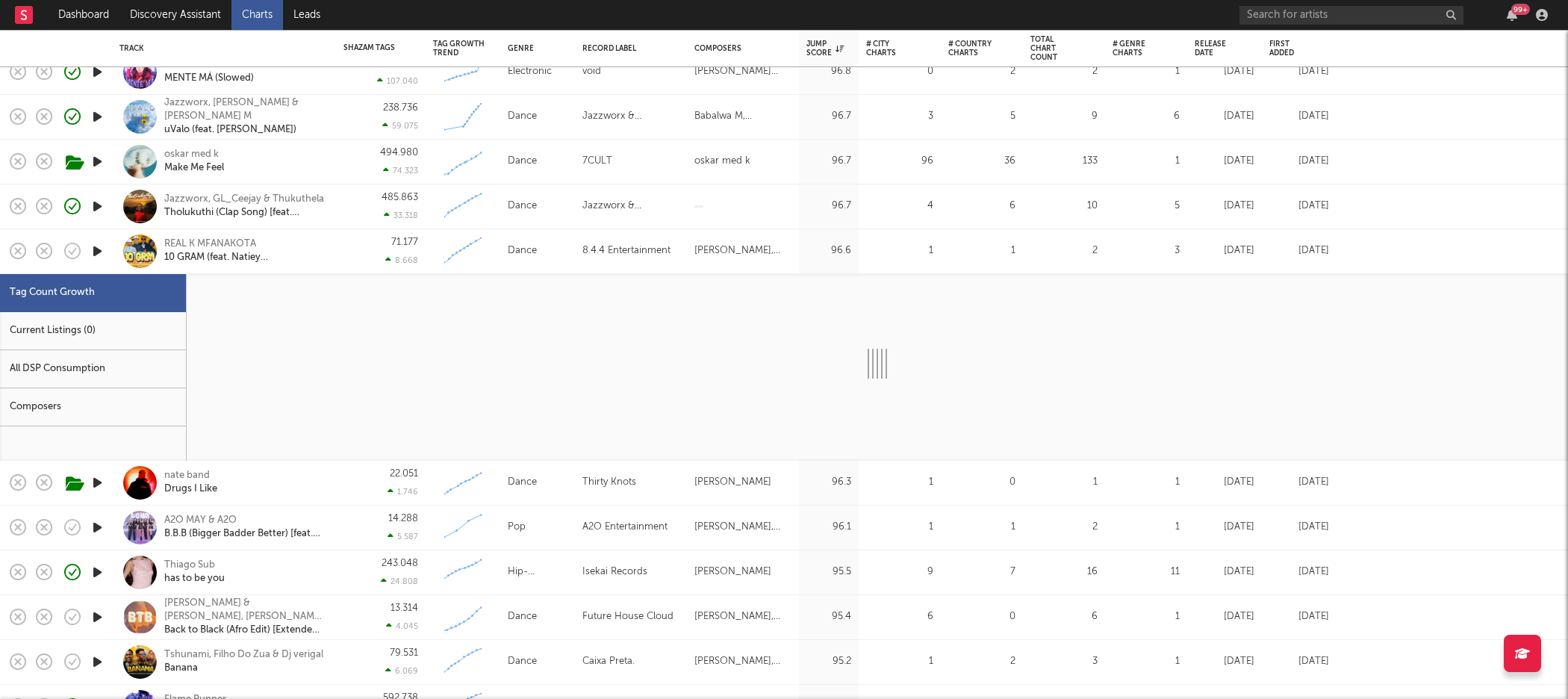
click at [94, 249] on icon "button" at bounding box center [97, 251] width 16 height 19
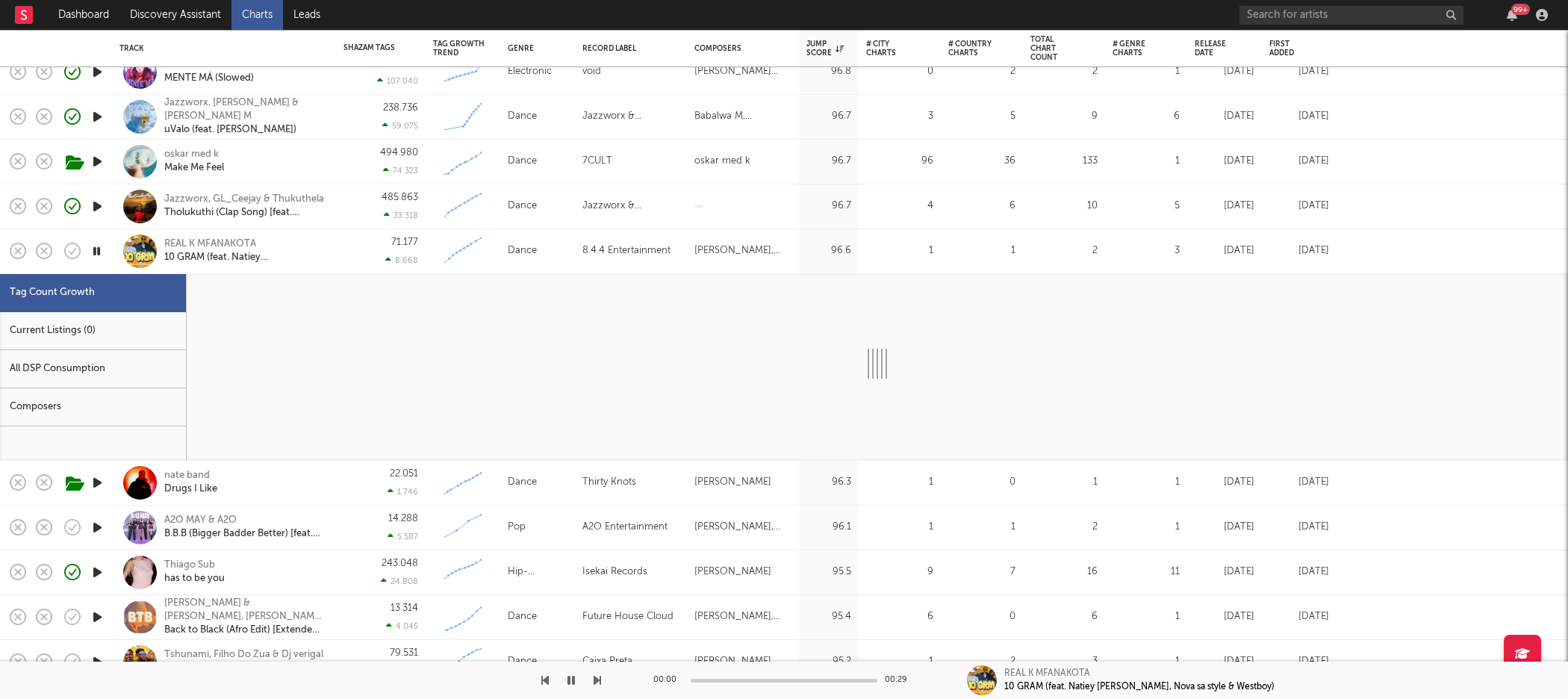
select select "1w"
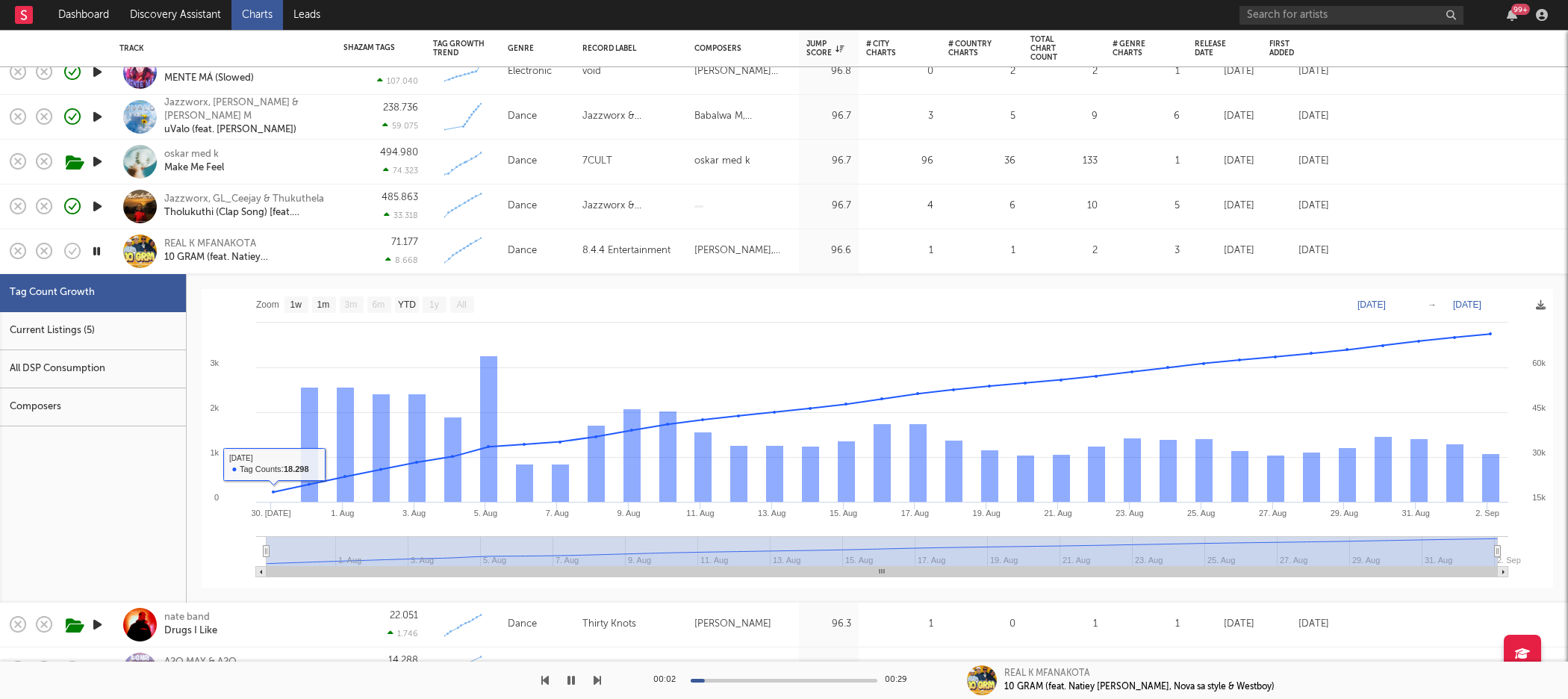
click at [352, 262] on div "71.177 8.668" at bounding box center [381, 251] width 75 height 44
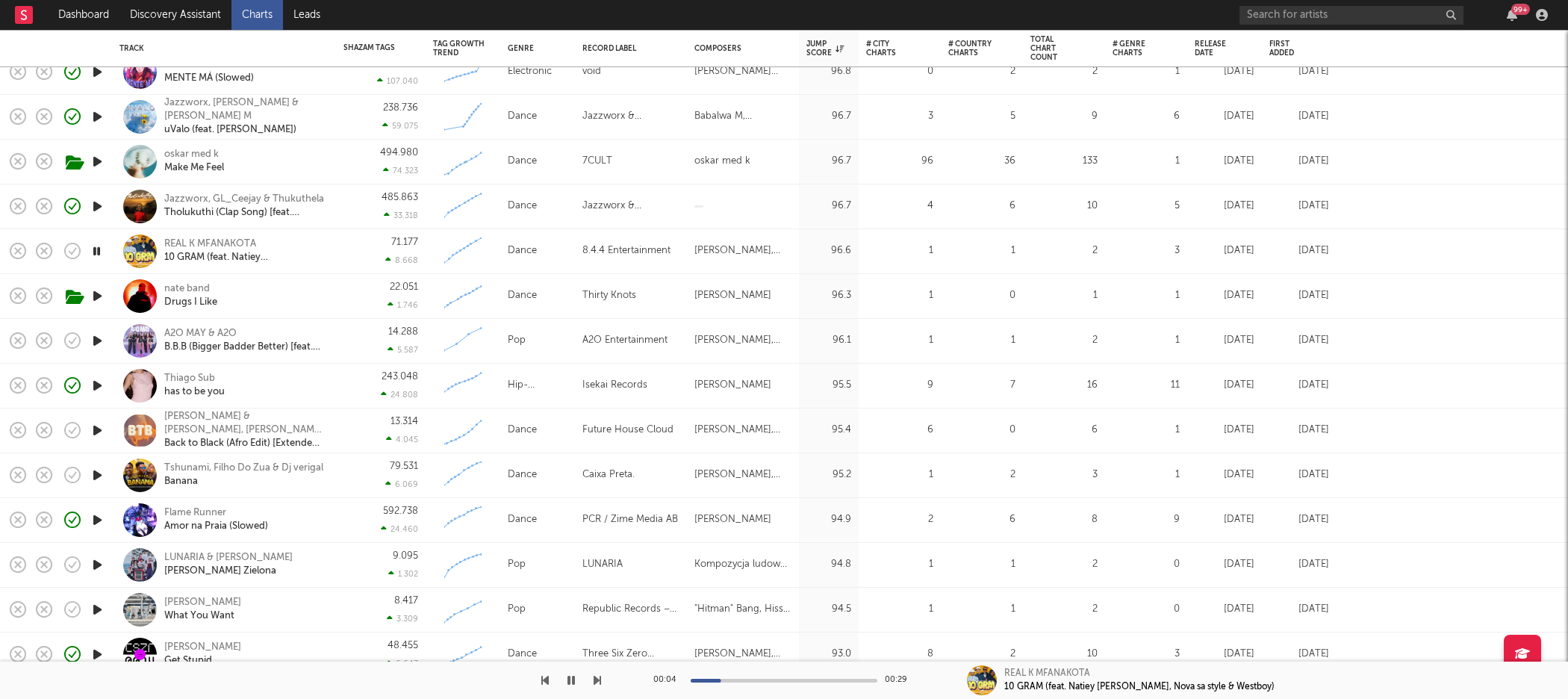
click at [94, 425] on icon "button" at bounding box center [97, 430] width 16 height 19
click at [96, 472] on icon "button" at bounding box center [97, 475] width 16 height 19
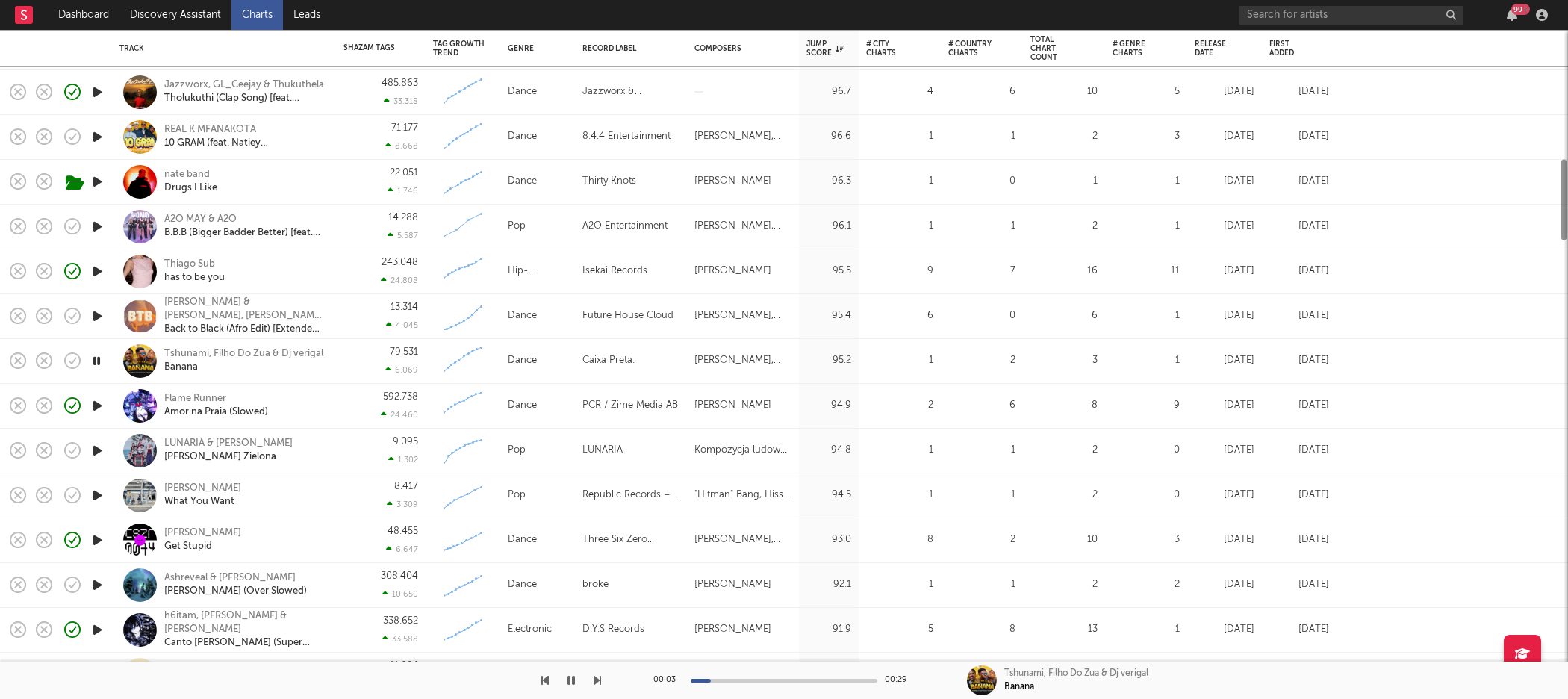
click at [95, 446] on icon "button" at bounding box center [97, 451] width 16 height 19
click at [99, 497] on icon "button" at bounding box center [97, 495] width 16 height 19
click at [94, 536] on icon "button" at bounding box center [96, 540] width 14 height 19
